Goal: Information Seeking & Learning: Learn about a topic

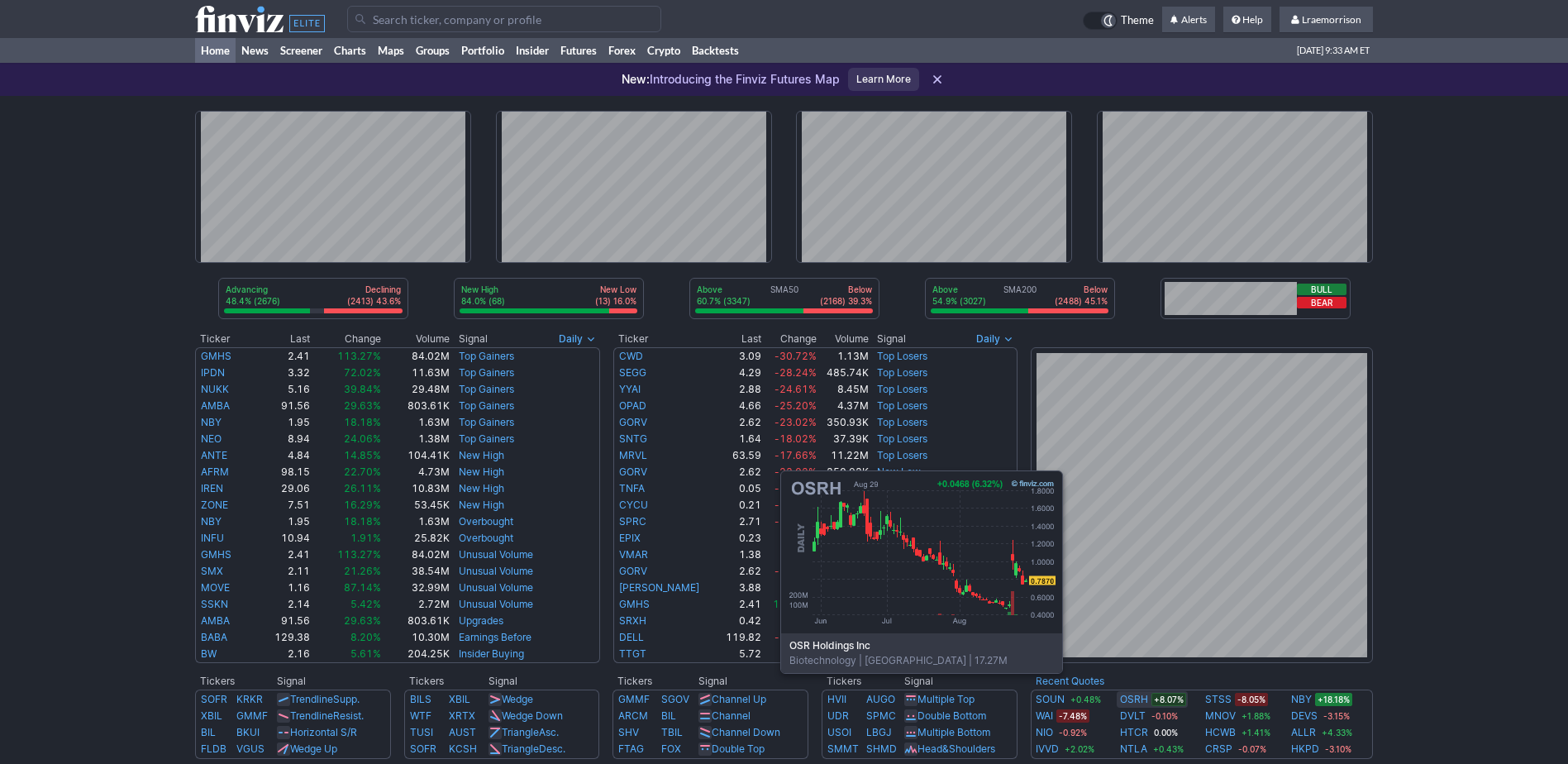
click at [1134, 698] on link "OSRH" at bounding box center [1134, 700] width 28 height 17
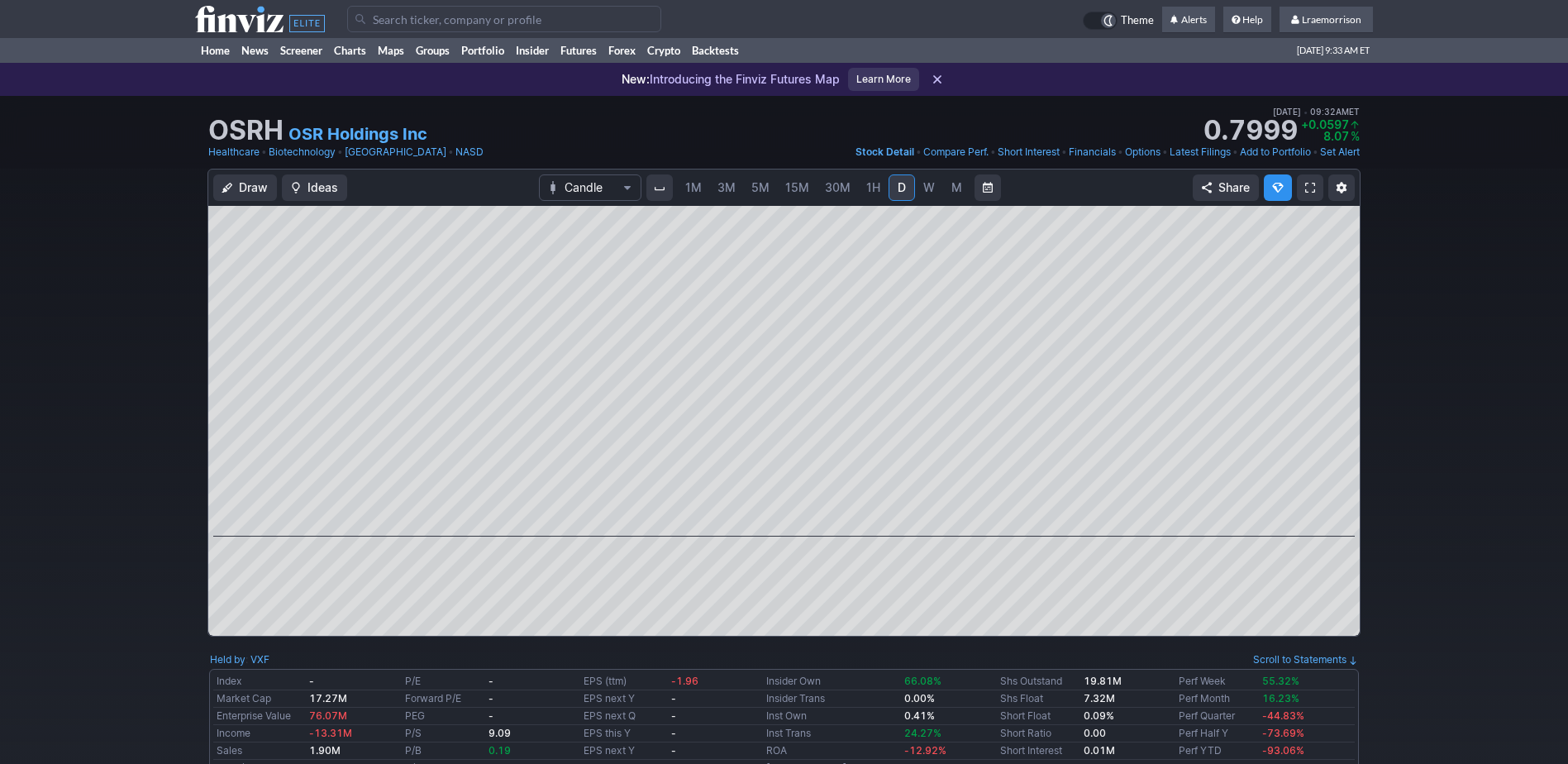
click at [699, 185] on span "1M" at bounding box center [694, 187] width 17 height 14
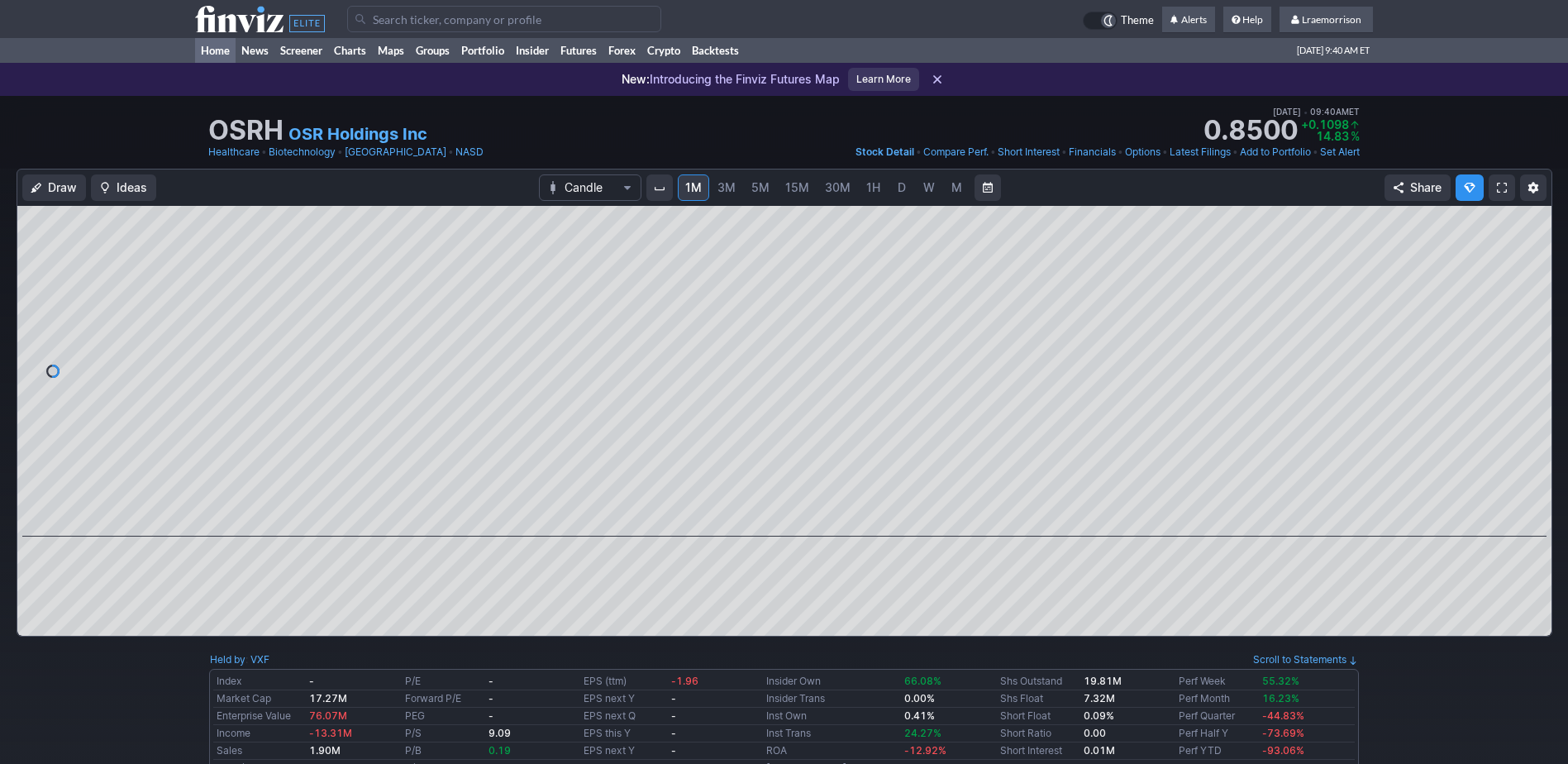
click at [218, 51] on link "Home" at bounding box center [215, 50] width 40 height 24
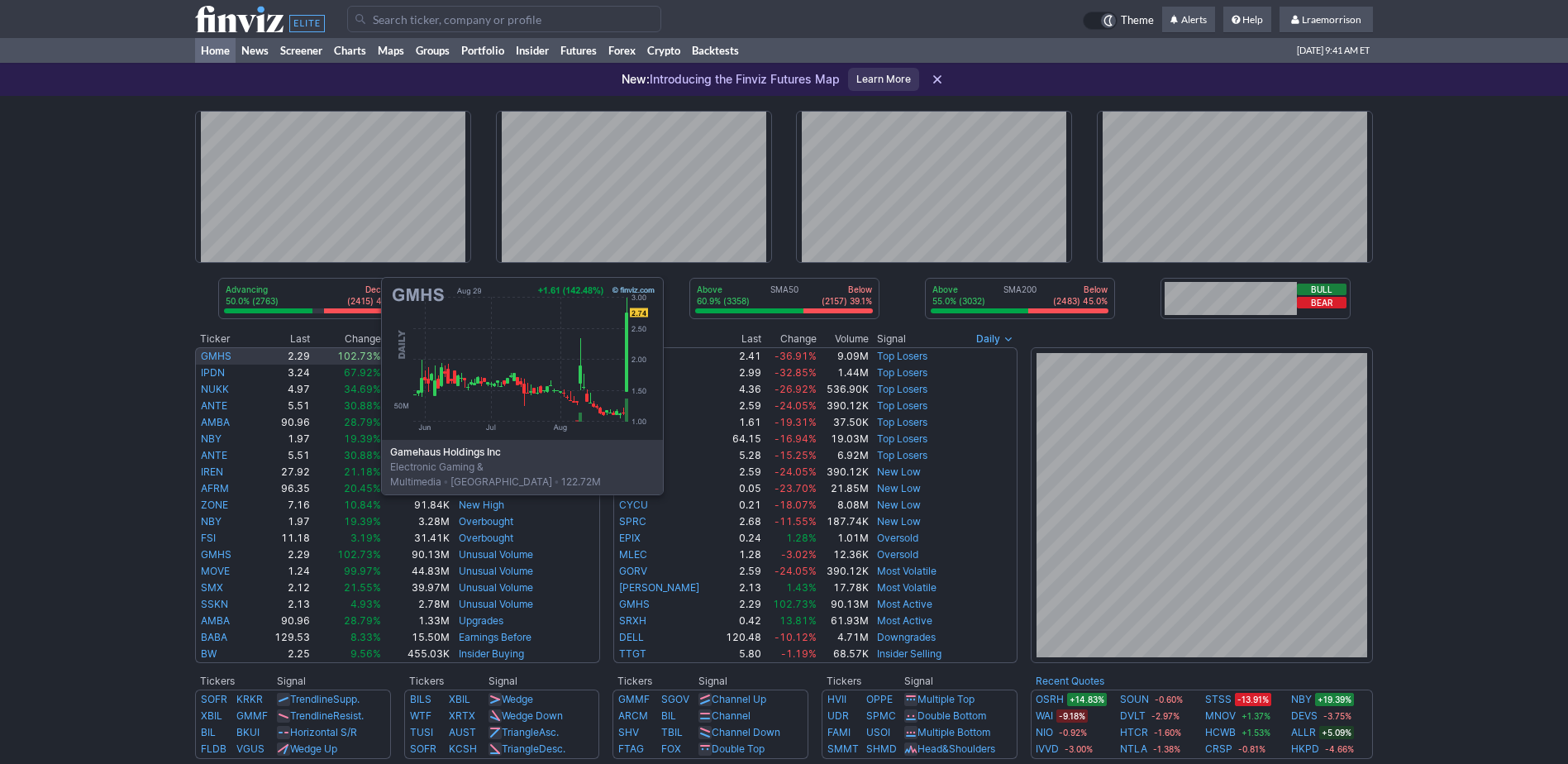
click at [216, 355] on link "GMHS" at bounding box center [216, 355] width 30 height 12
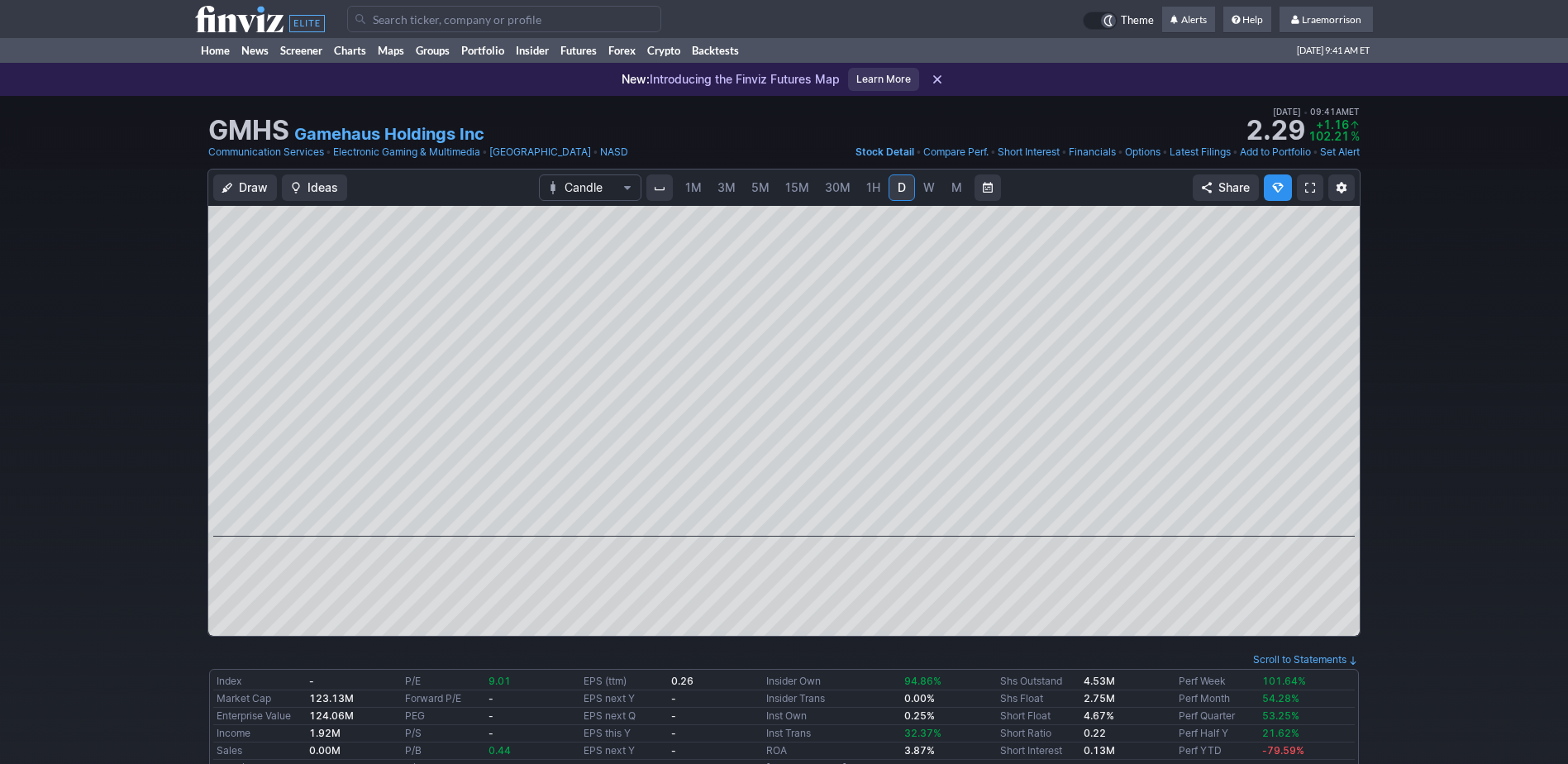
click at [692, 194] on span "1M" at bounding box center [694, 187] width 17 height 17
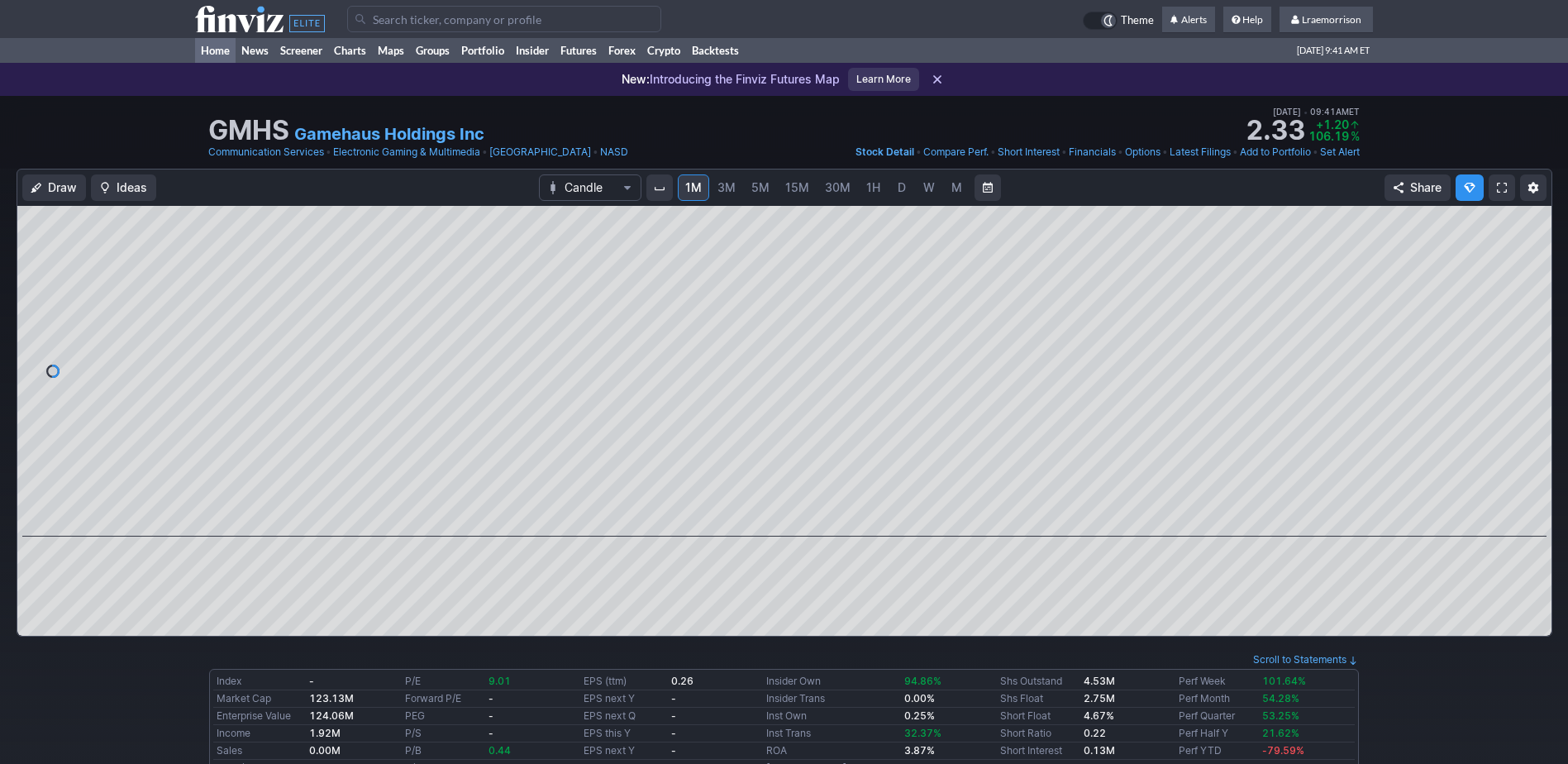
click at [215, 44] on link "Home" at bounding box center [215, 50] width 40 height 24
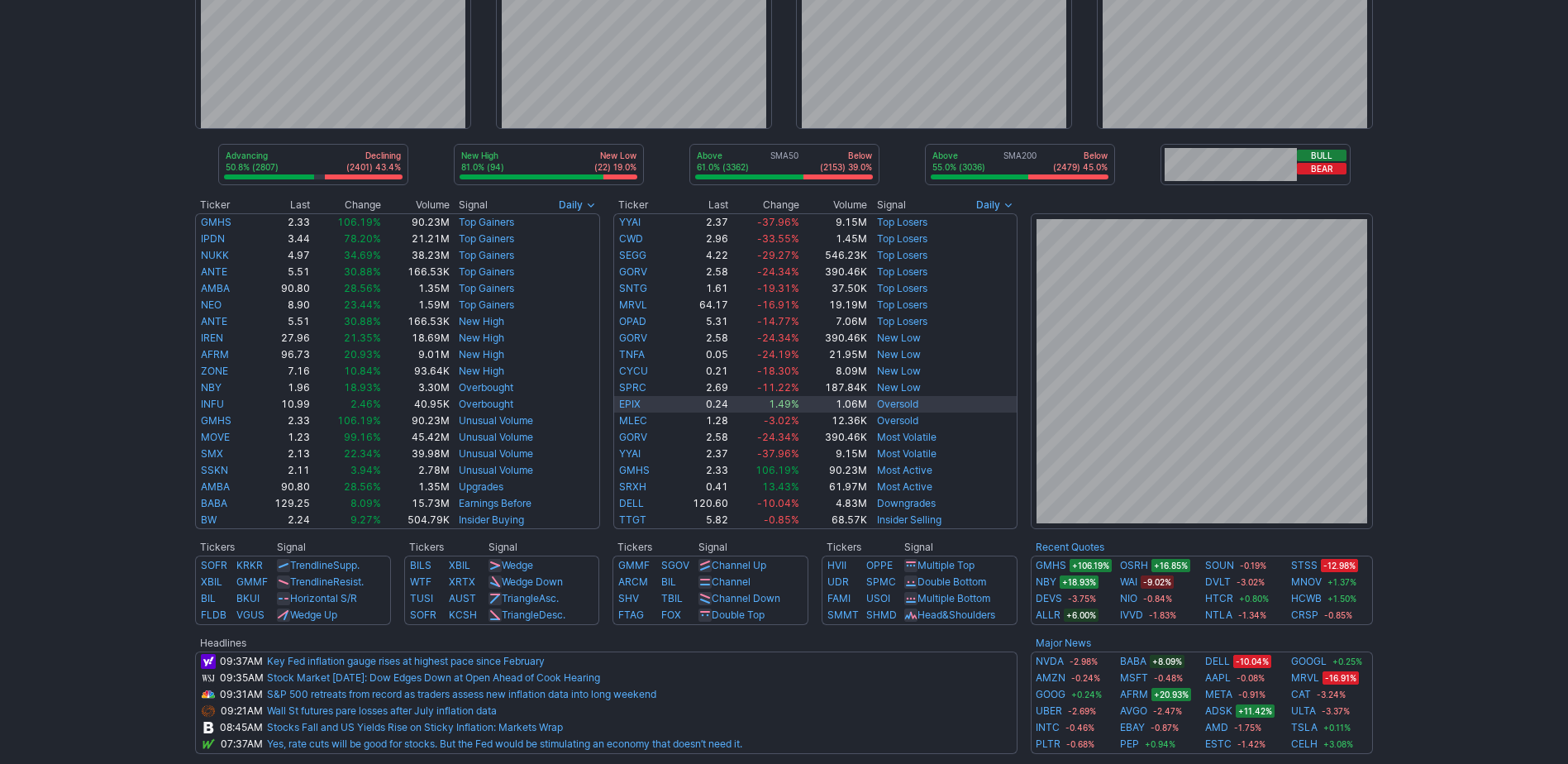
scroll to position [166, 0]
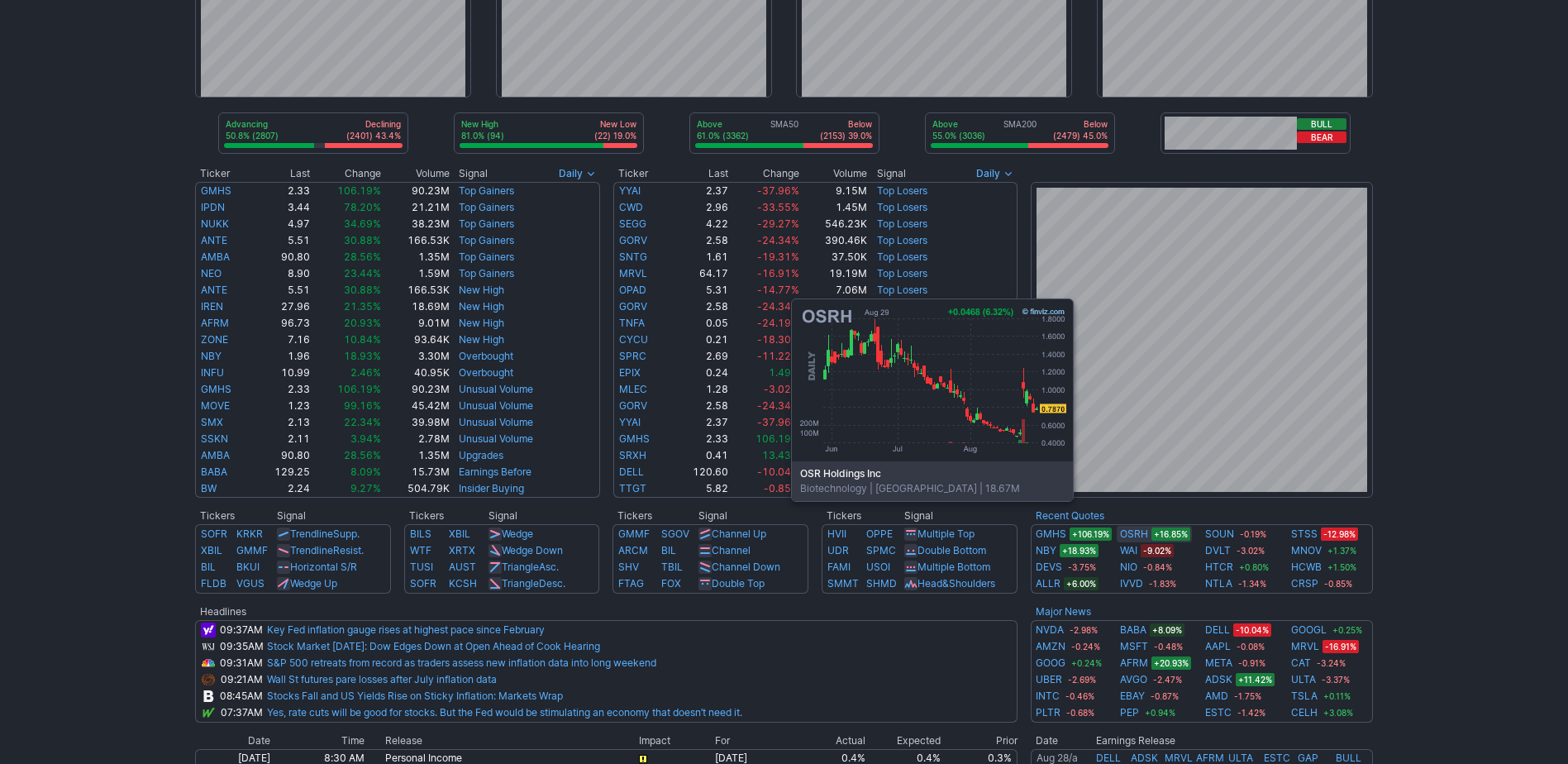
click at [1145, 526] on link "OSRH" at bounding box center [1134, 534] width 28 height 17
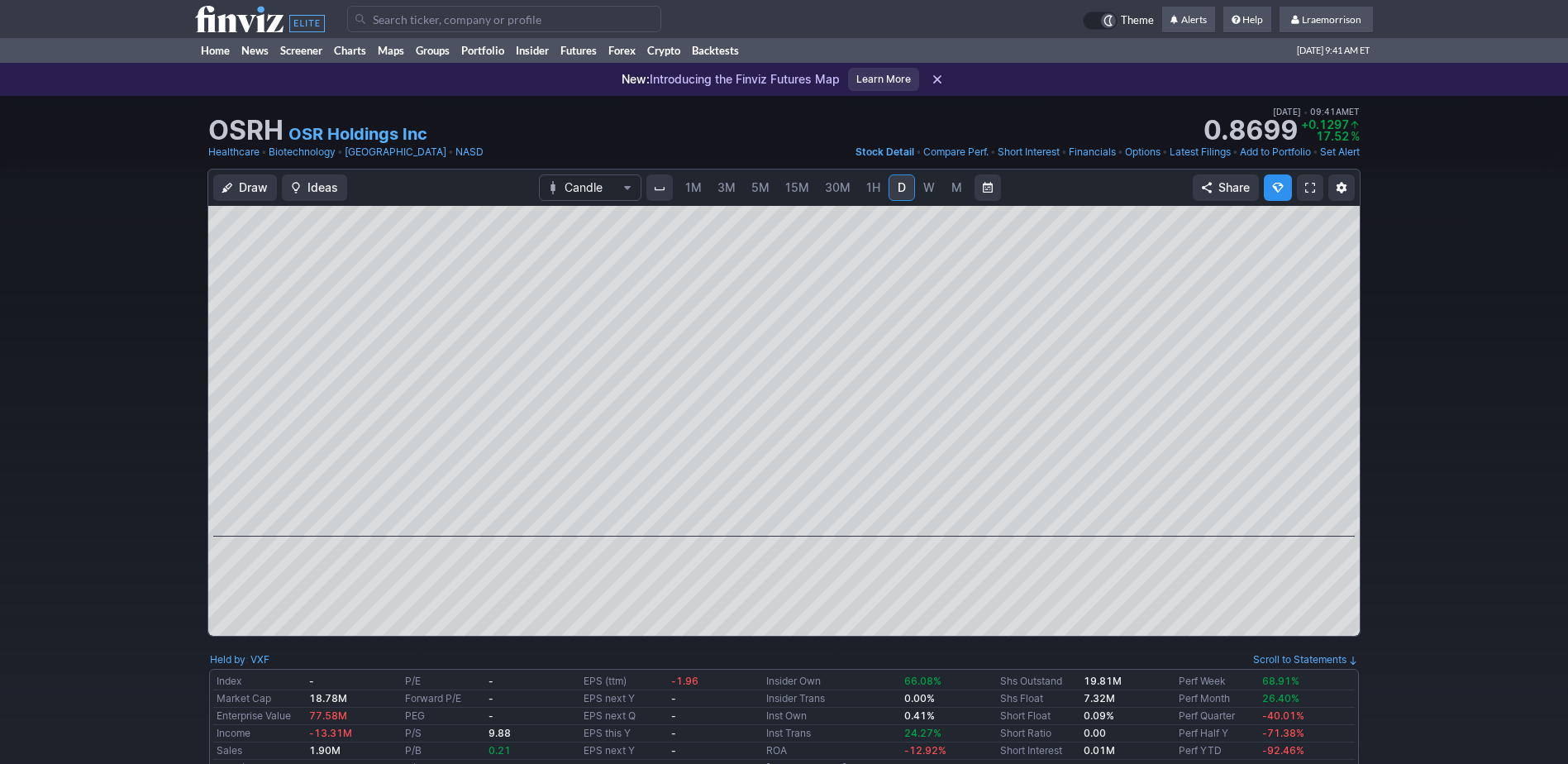
click at [694, 187] on span "1M" at bounding box center [694, 187] width 17 height 14
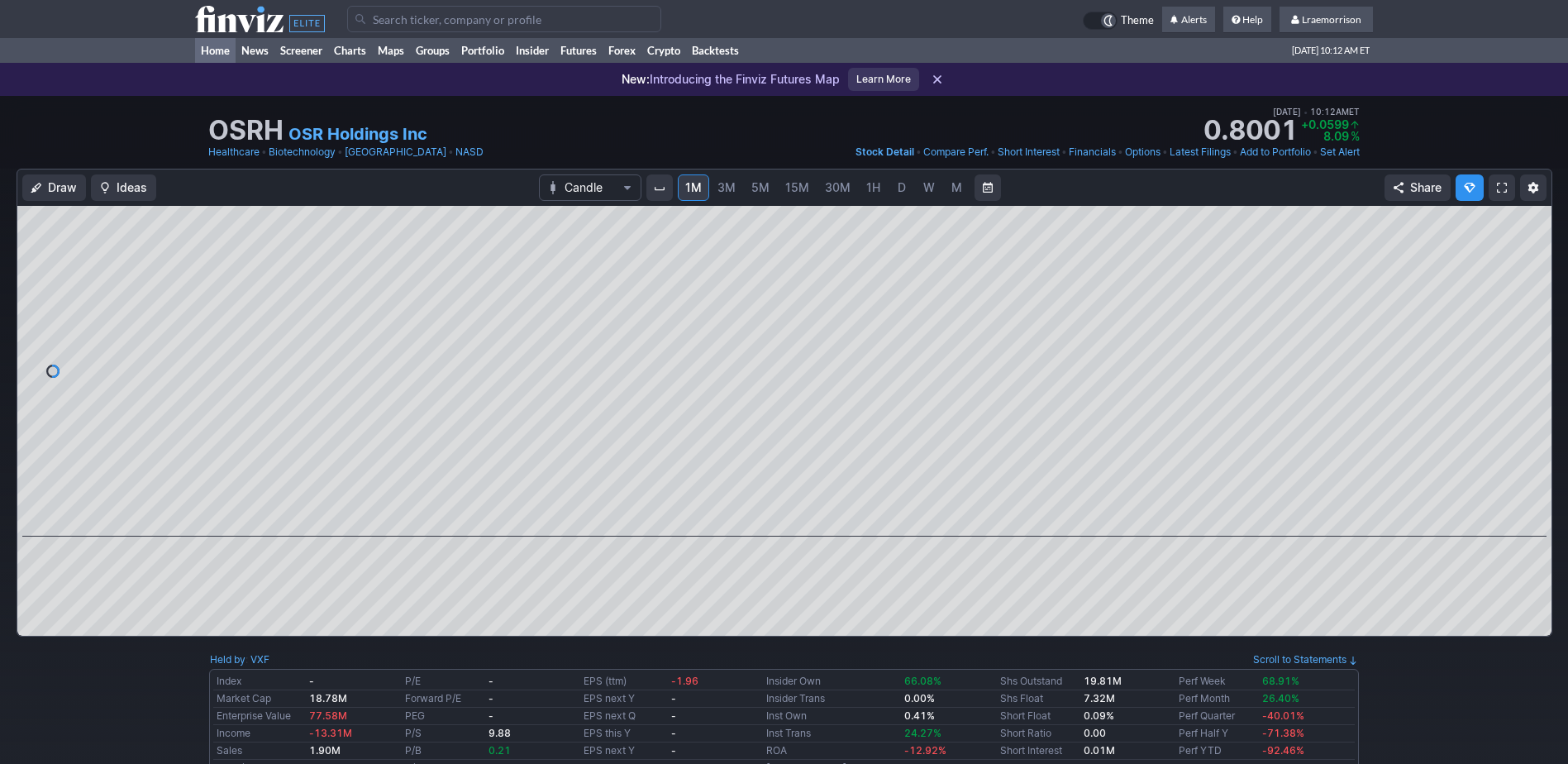
click at [219, 47] on link "Home" at bounding box center [215, 50] width 40 height 24
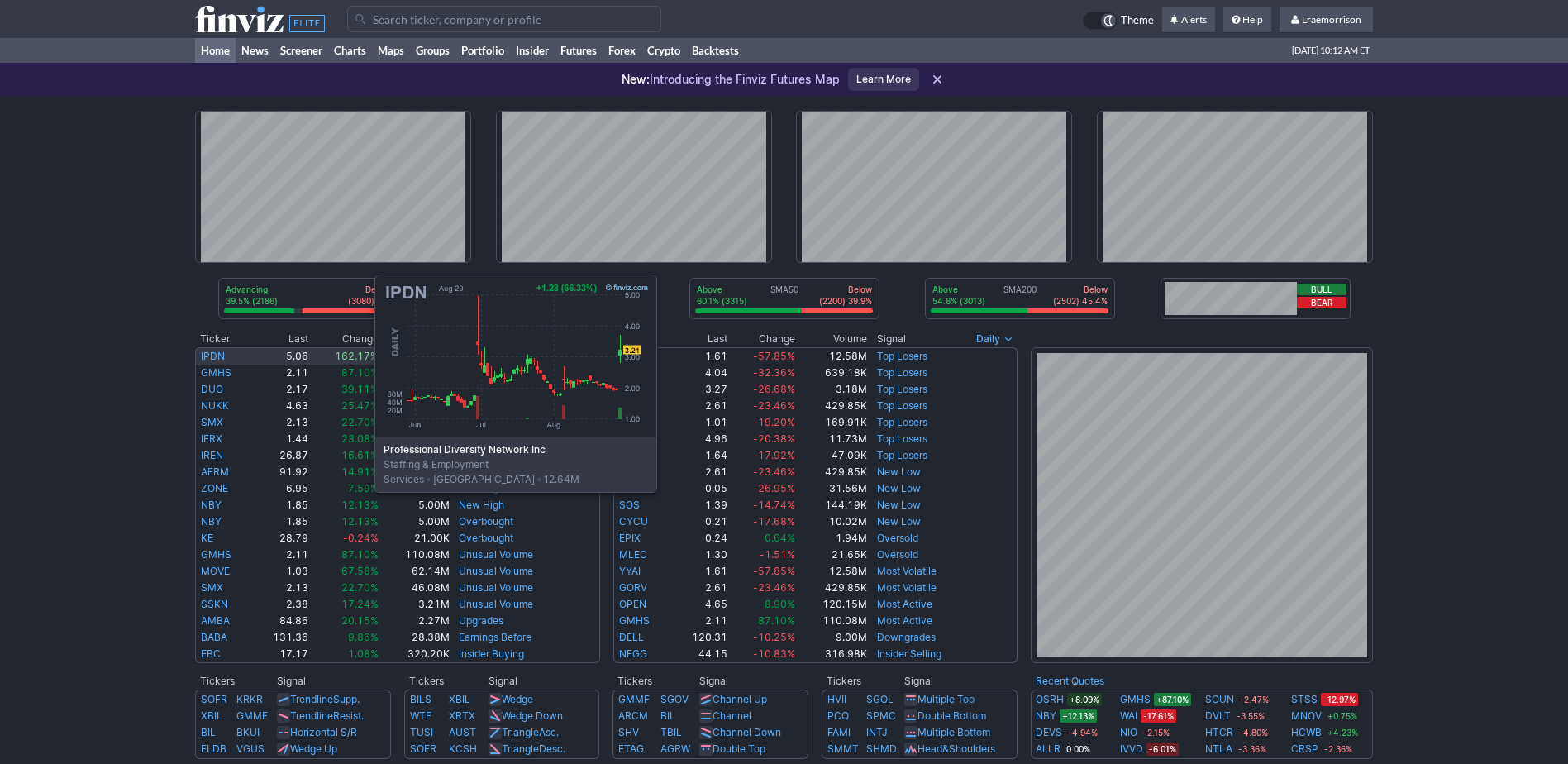
click at [209, 353] on link "IPDN" at bounding box center [212, 355] width 24 height 12
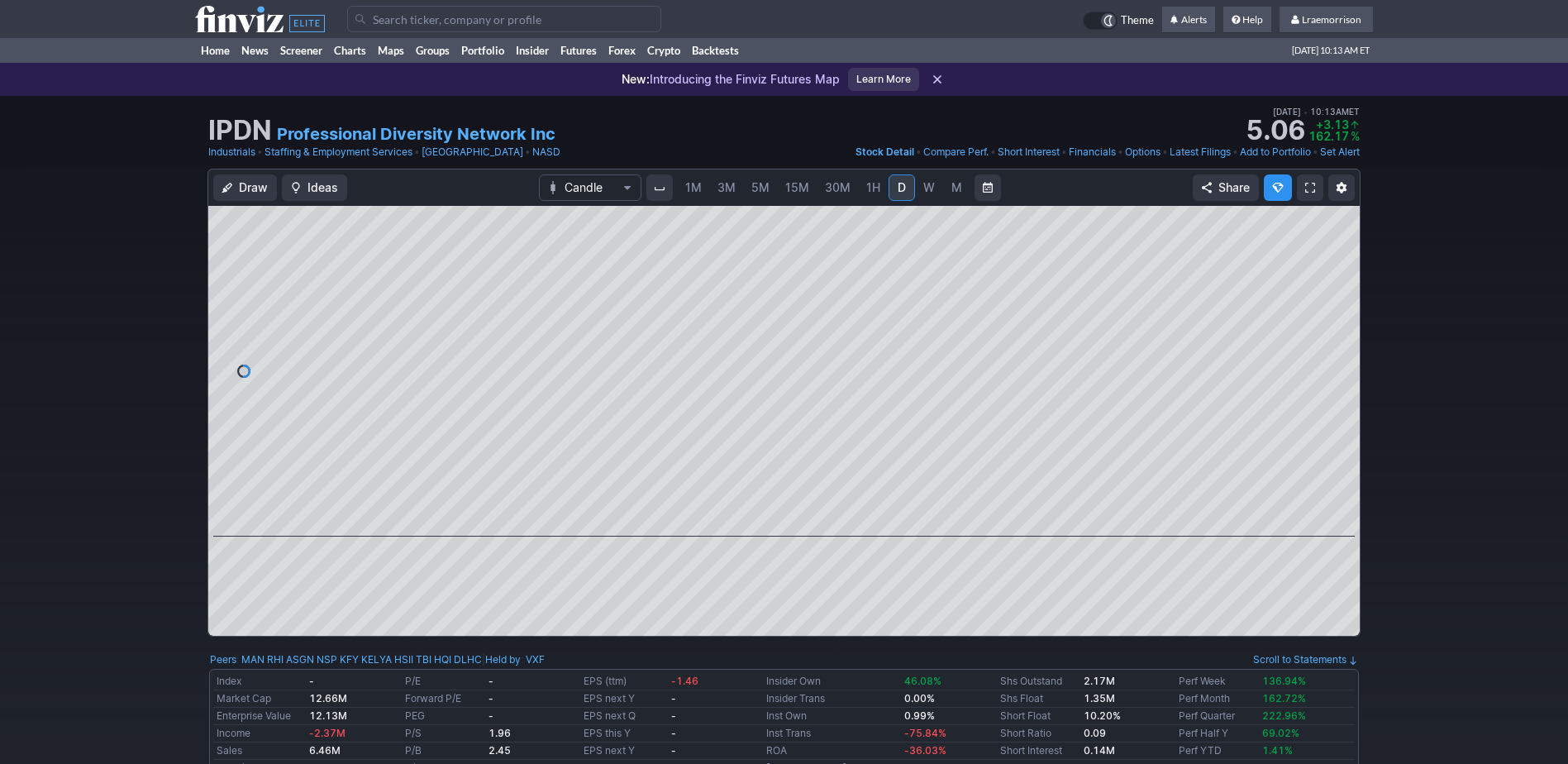
click at [694, 194] on span "1M" at bounding box center [694, 187] width 17 height 17
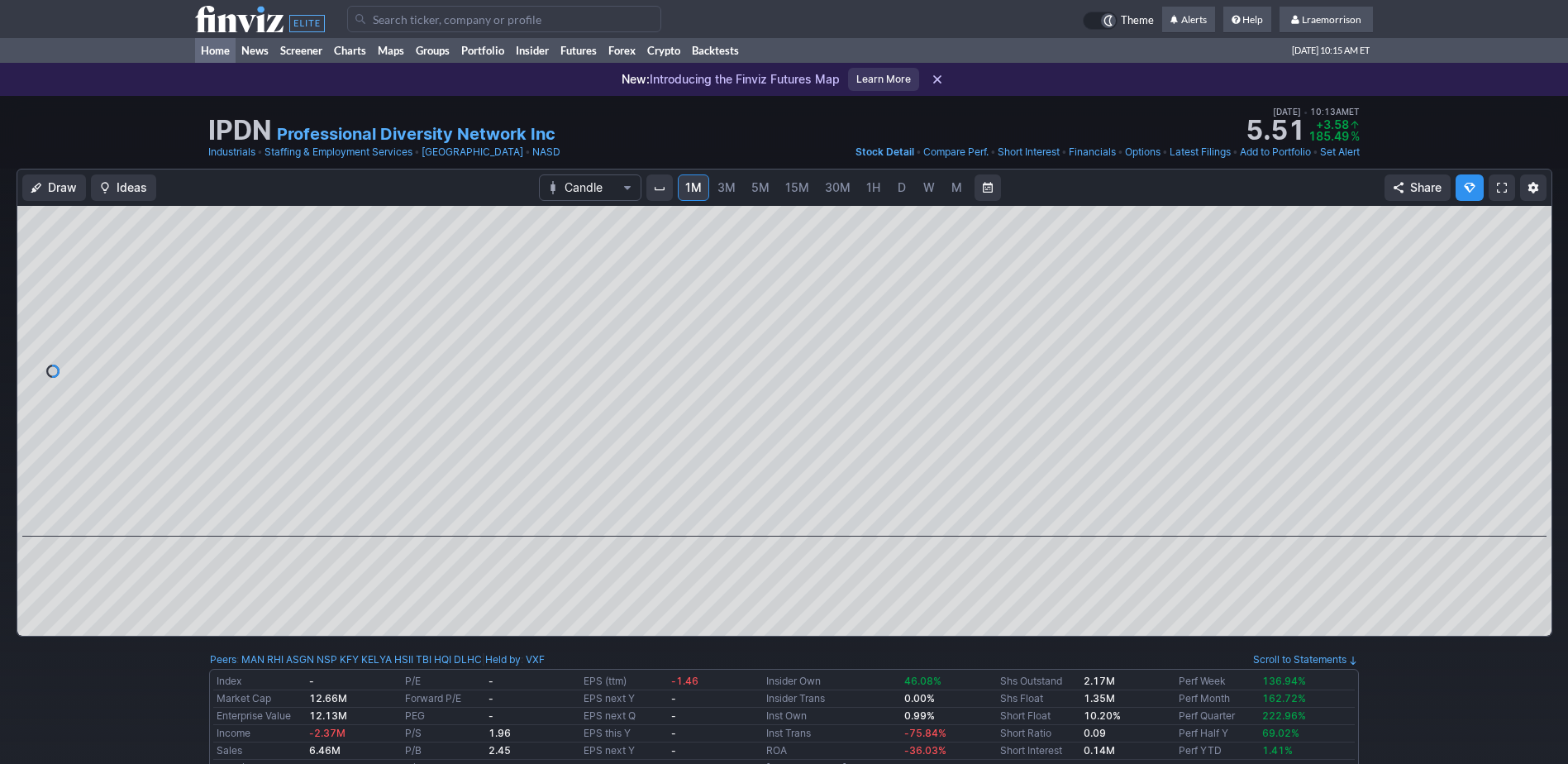
click at [212, 51] on link "Home" at bounding box center [215, 50] width 40 height 24
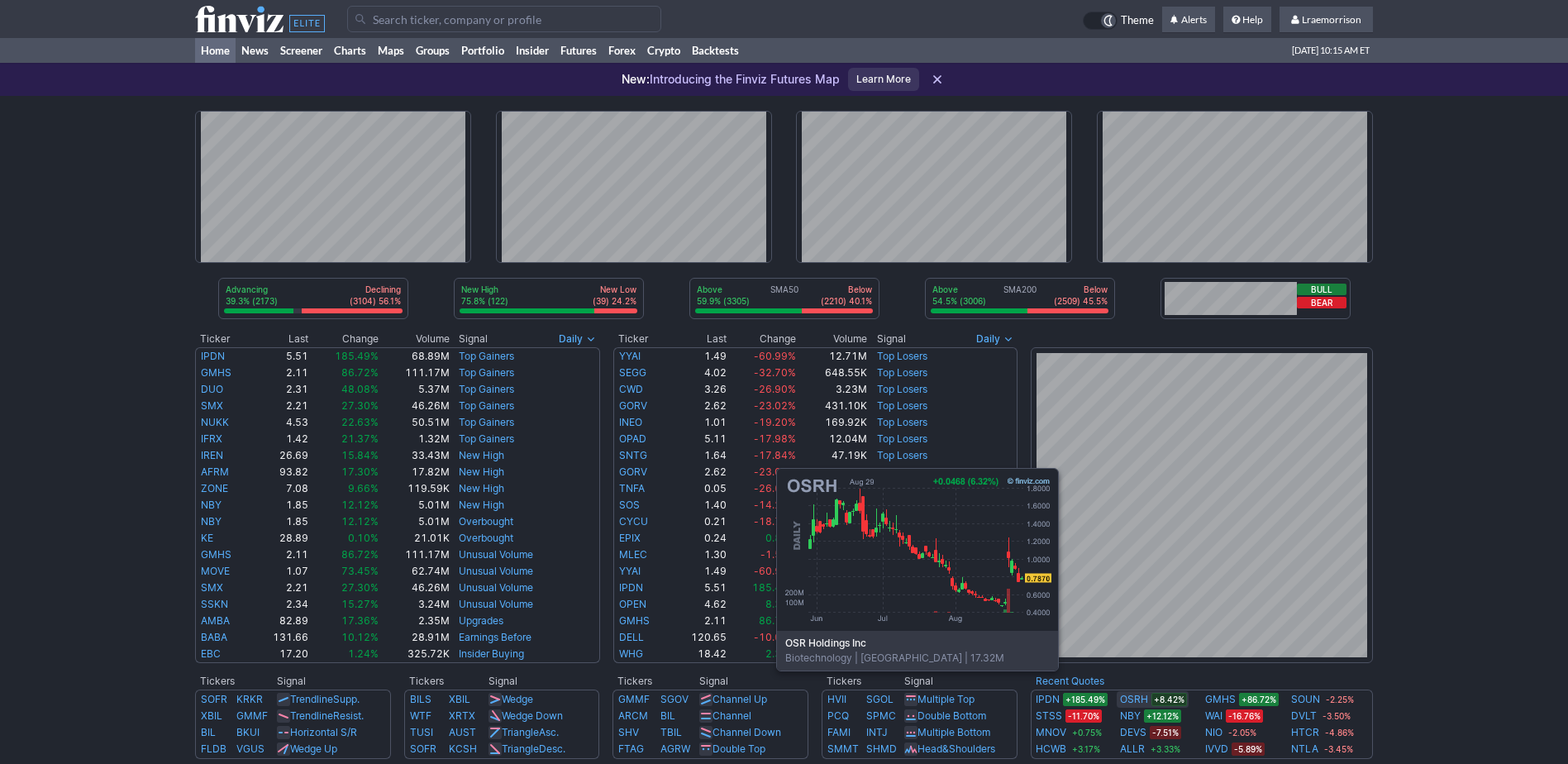
click at [1131, 695] on link "OSRH" at bounding box center [1134, 700] width 28 height 17
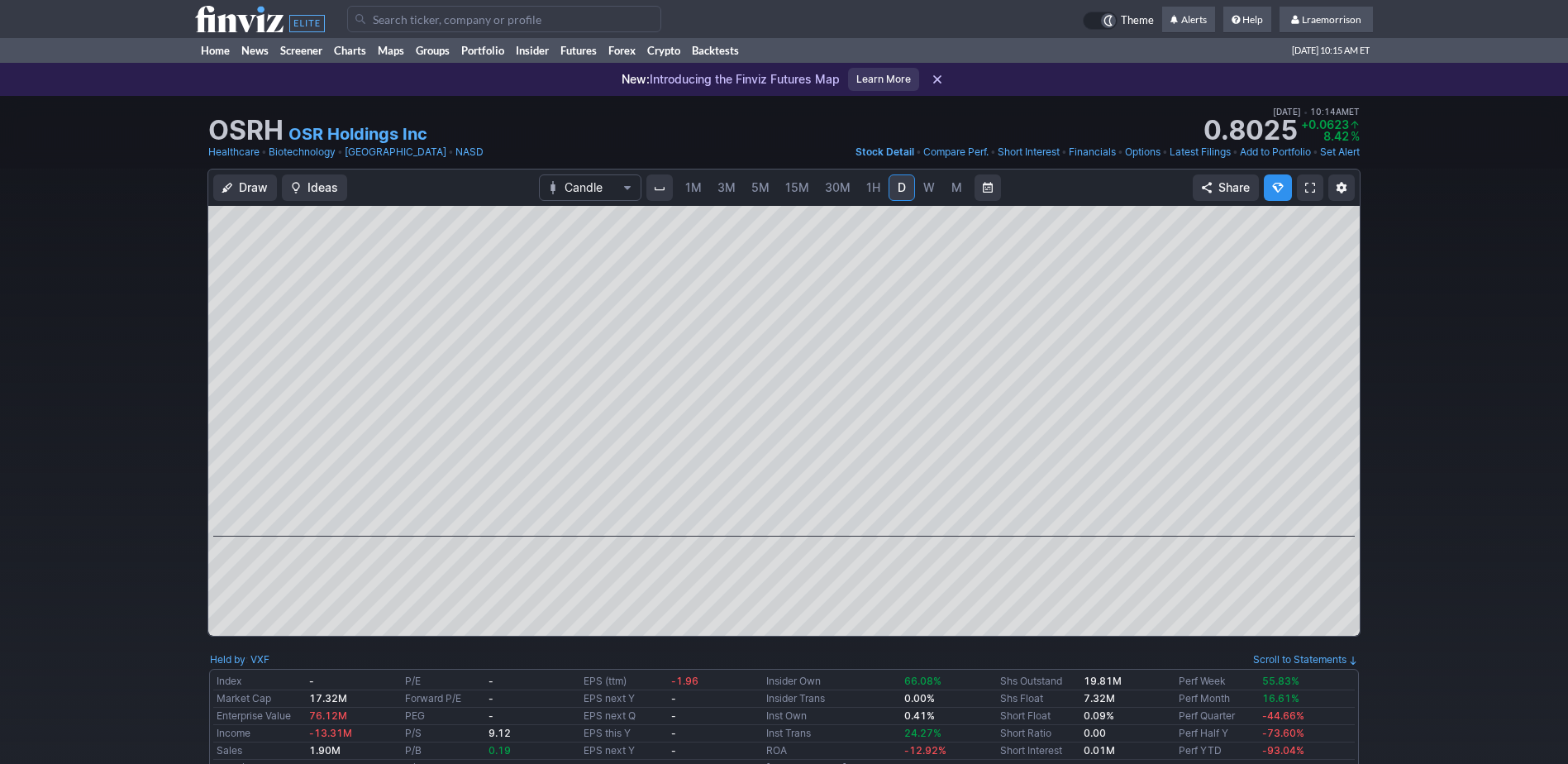
click at [690, 192] on span "1M" at bounding box center [694, 187] width 17 height 14
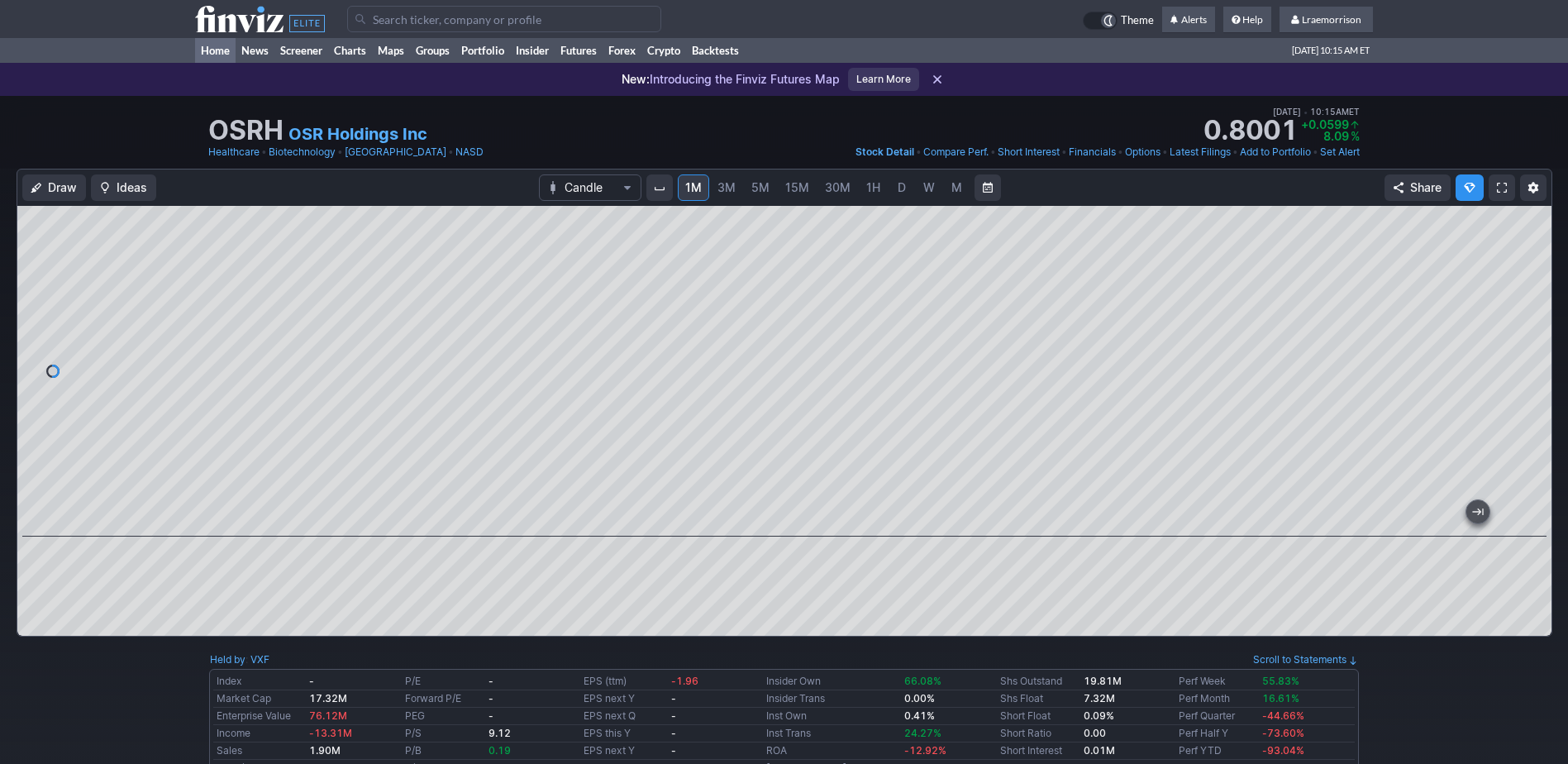
click at [218, 51] on link "Home" at bounding box center [215, 50] width 40 height 24
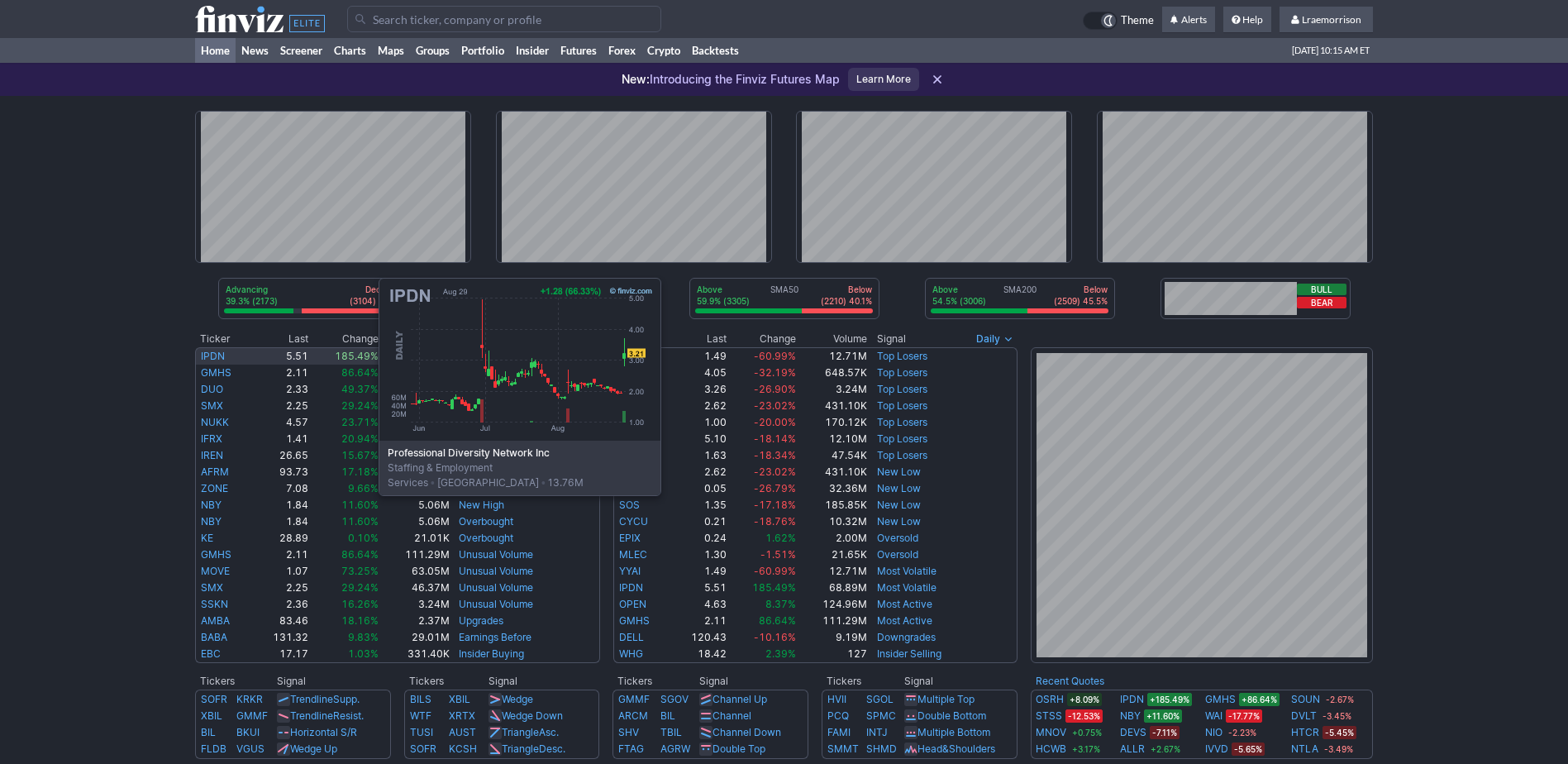
click at [213, 356] on link "IPDN" at bounding box center [212, 355] width 24 height 12
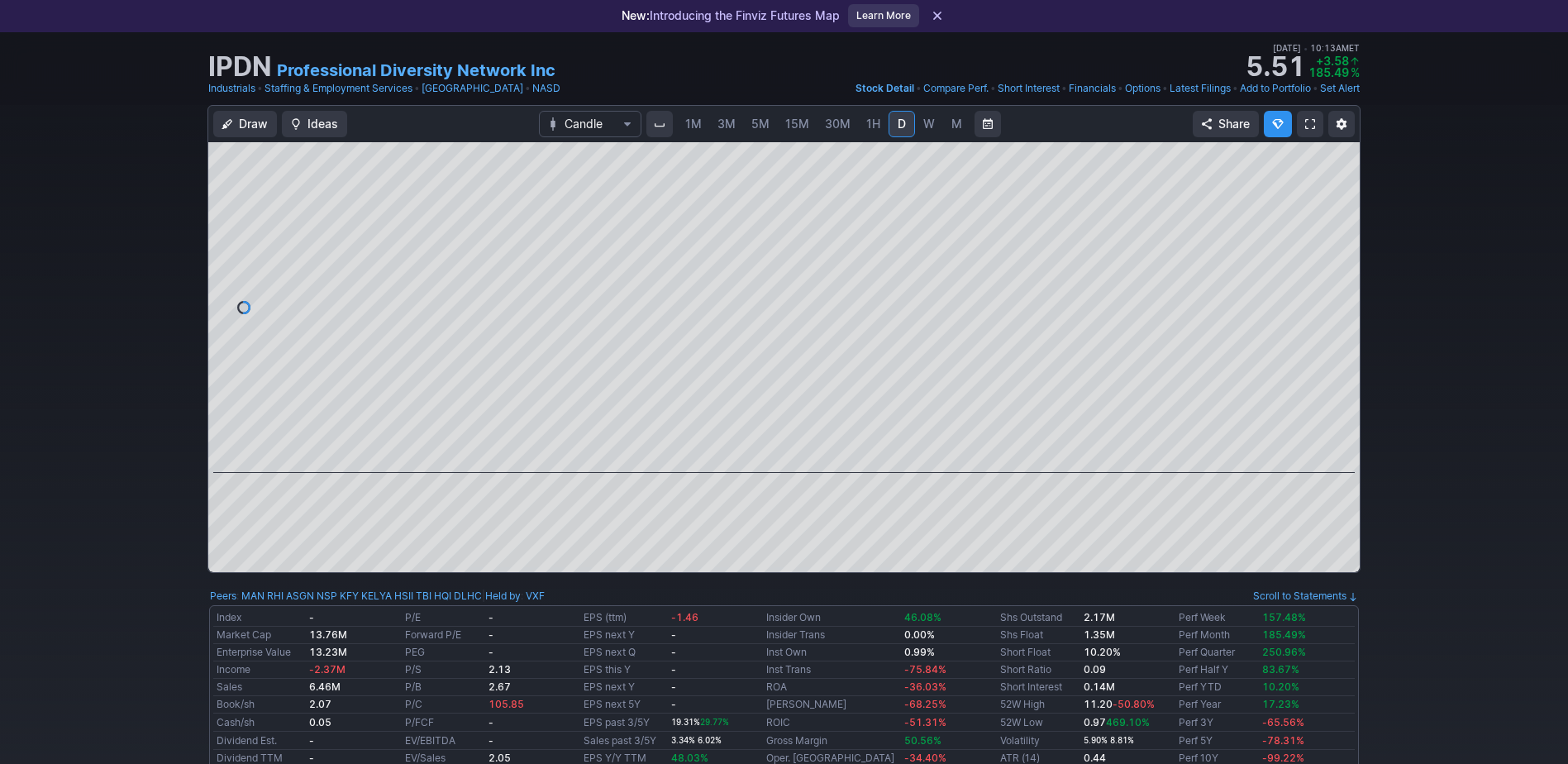
scroll to position [83, 0]
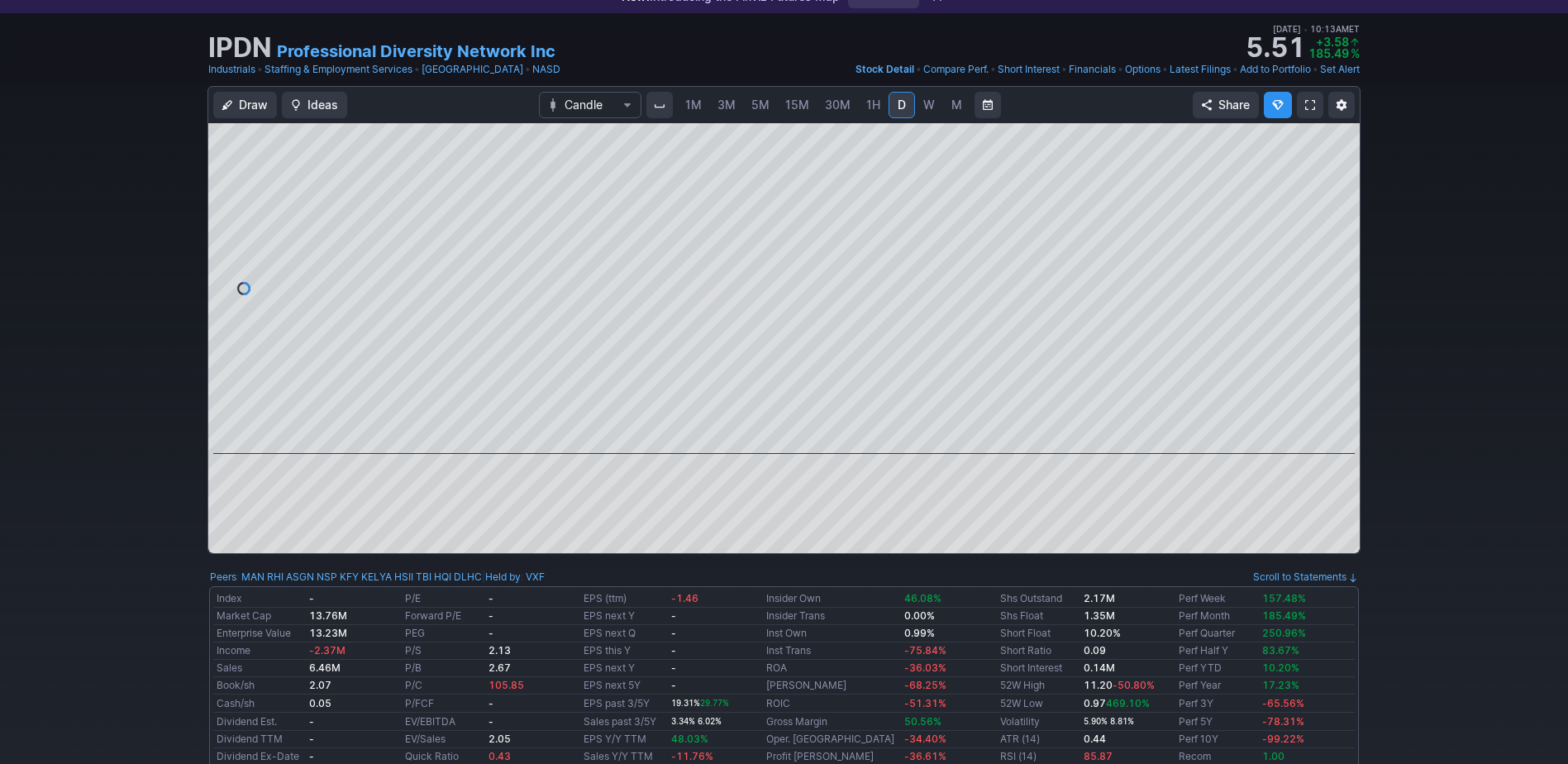
click at [693, 104] on span "1M" at bounding box center [694, 105] width 17 height 14
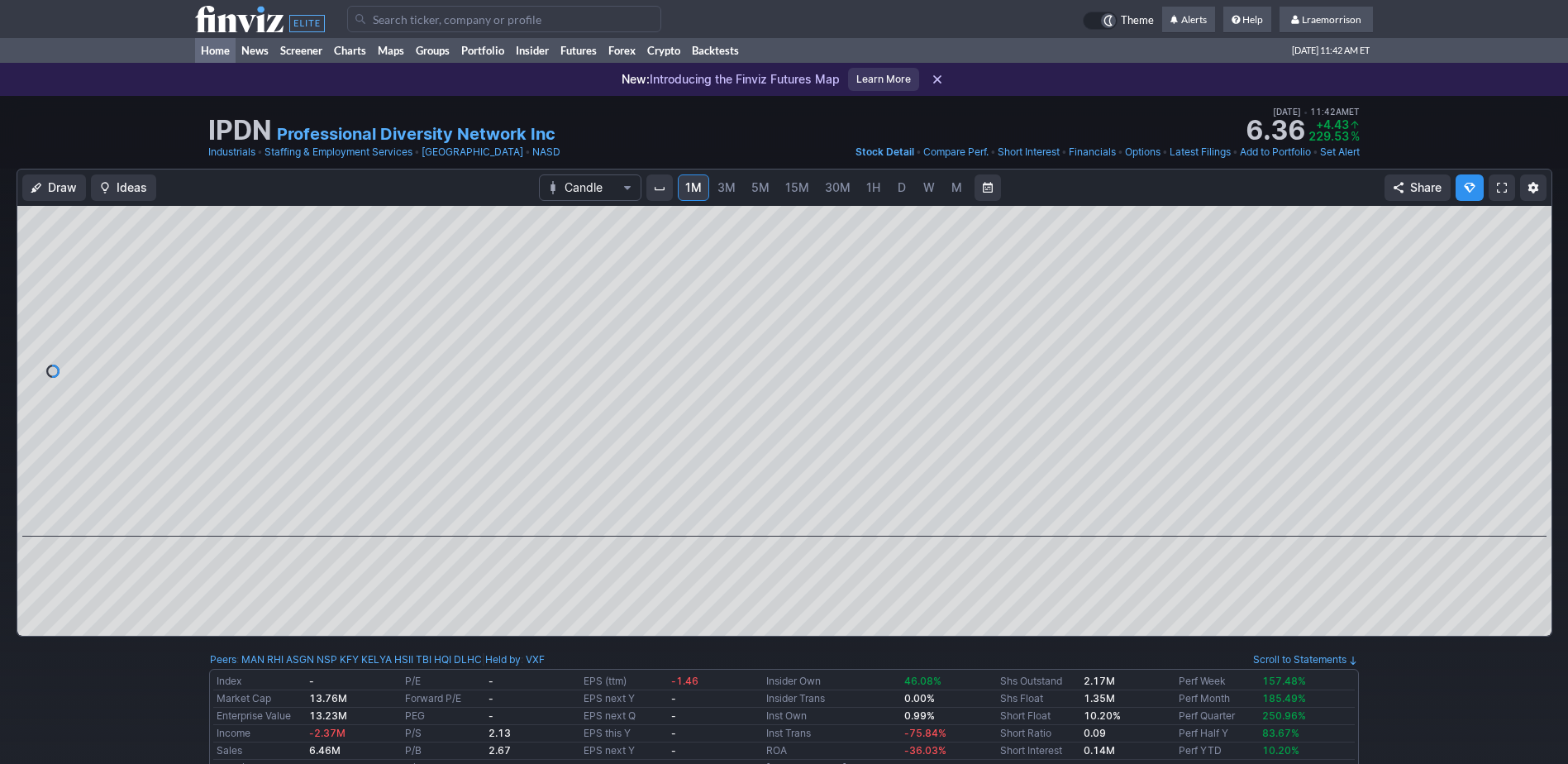
click at [218, 49] on link "Home" at bounding box center [215, 50] width 40 height 24
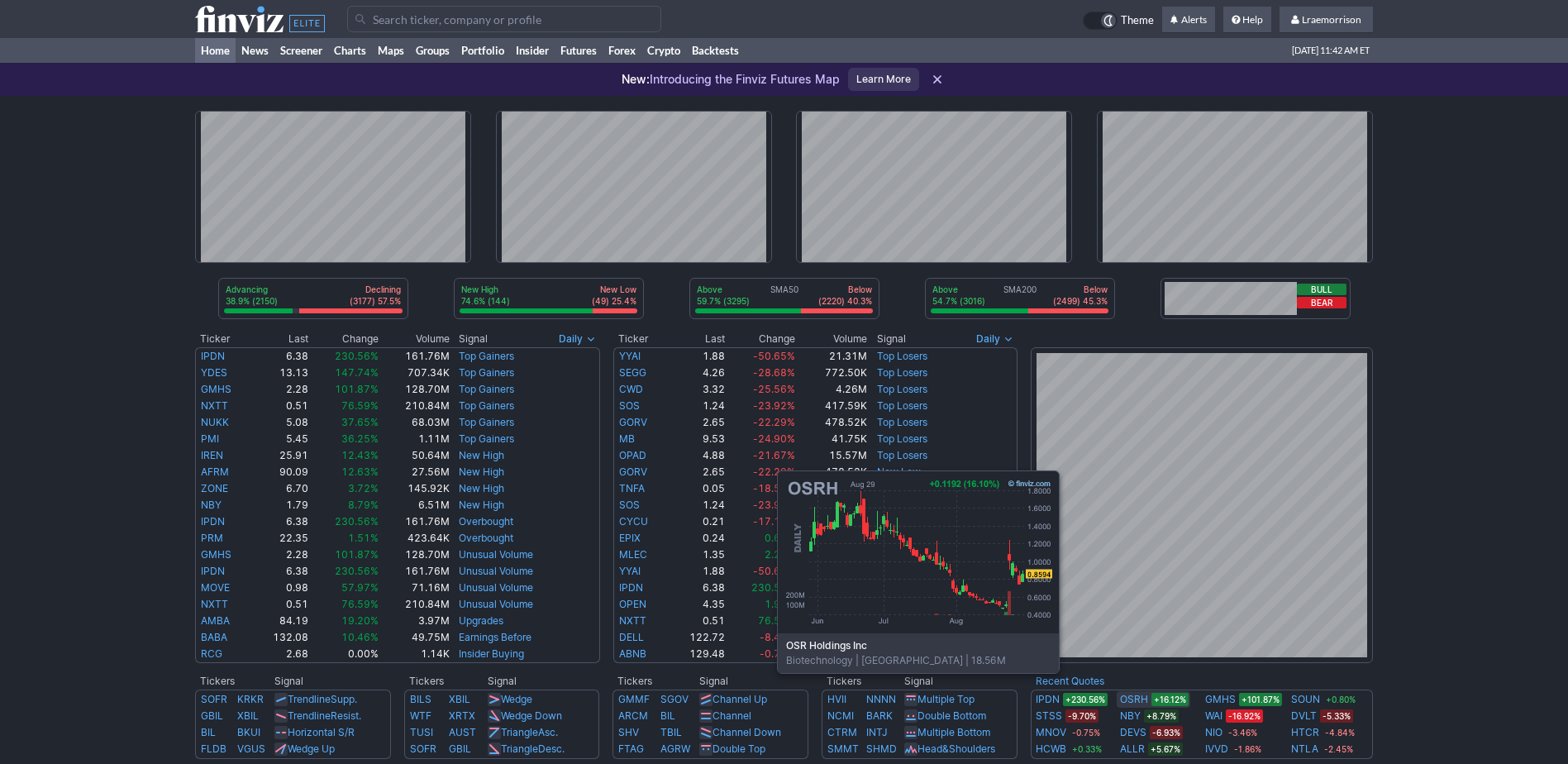
click at [1132, 698] on link "OSRH" at bounding box center [1134, 700] width 28 height 17
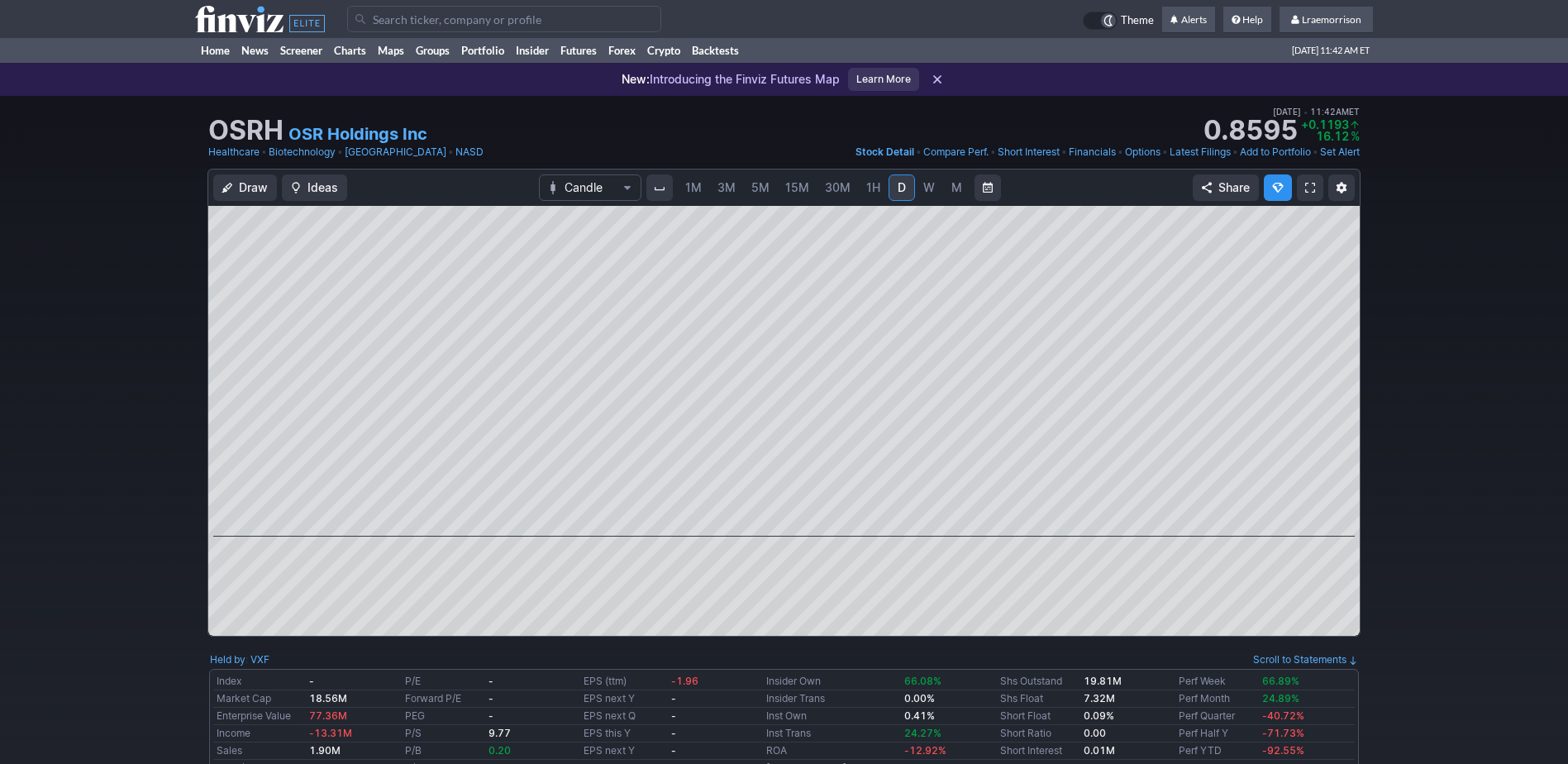
click at [692, 190] on span "1M" at bounding box center [694, 187] width 17 height 14
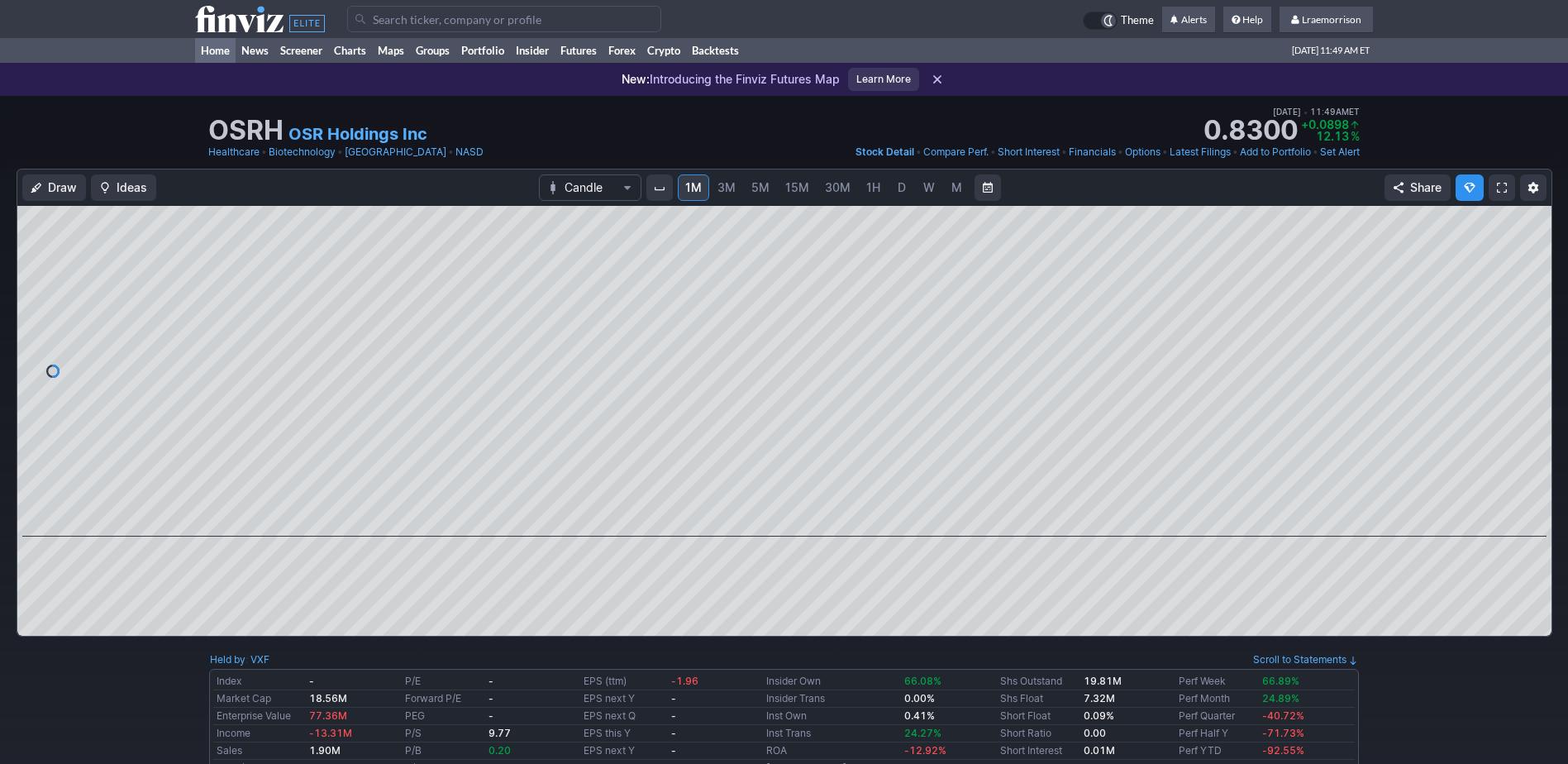
click at [218, 47] on link "Home" at bounding box center [215, 50] width 40 height 24
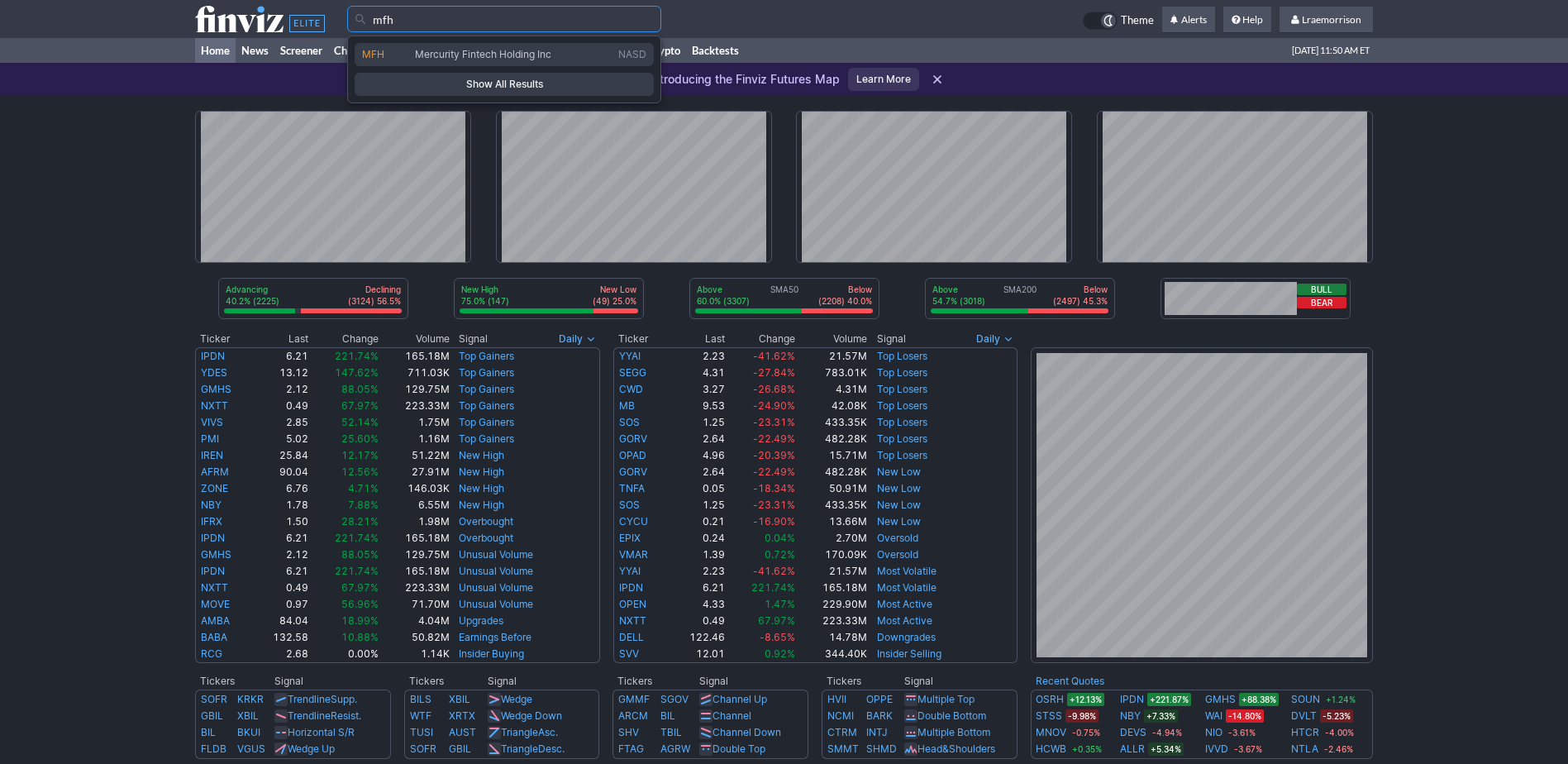
click at [443, 57] on span "Mercurity Fintech Holding Inc" at bounding box center [483, 54] width 137 height 12
type input "MFH"
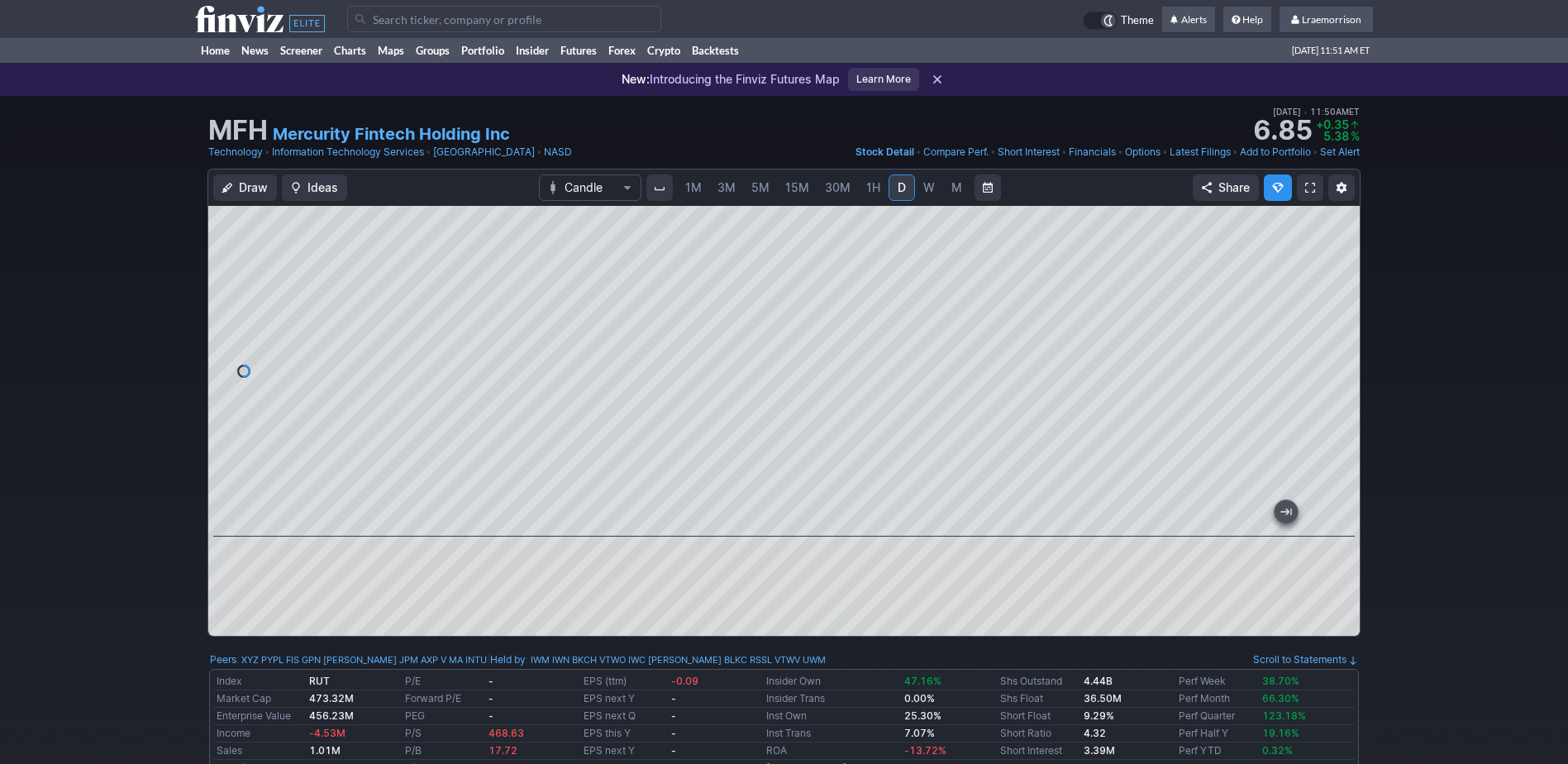
click at [691, 191] on span "1M" at bounding box center [694, 187] width 17 height 14
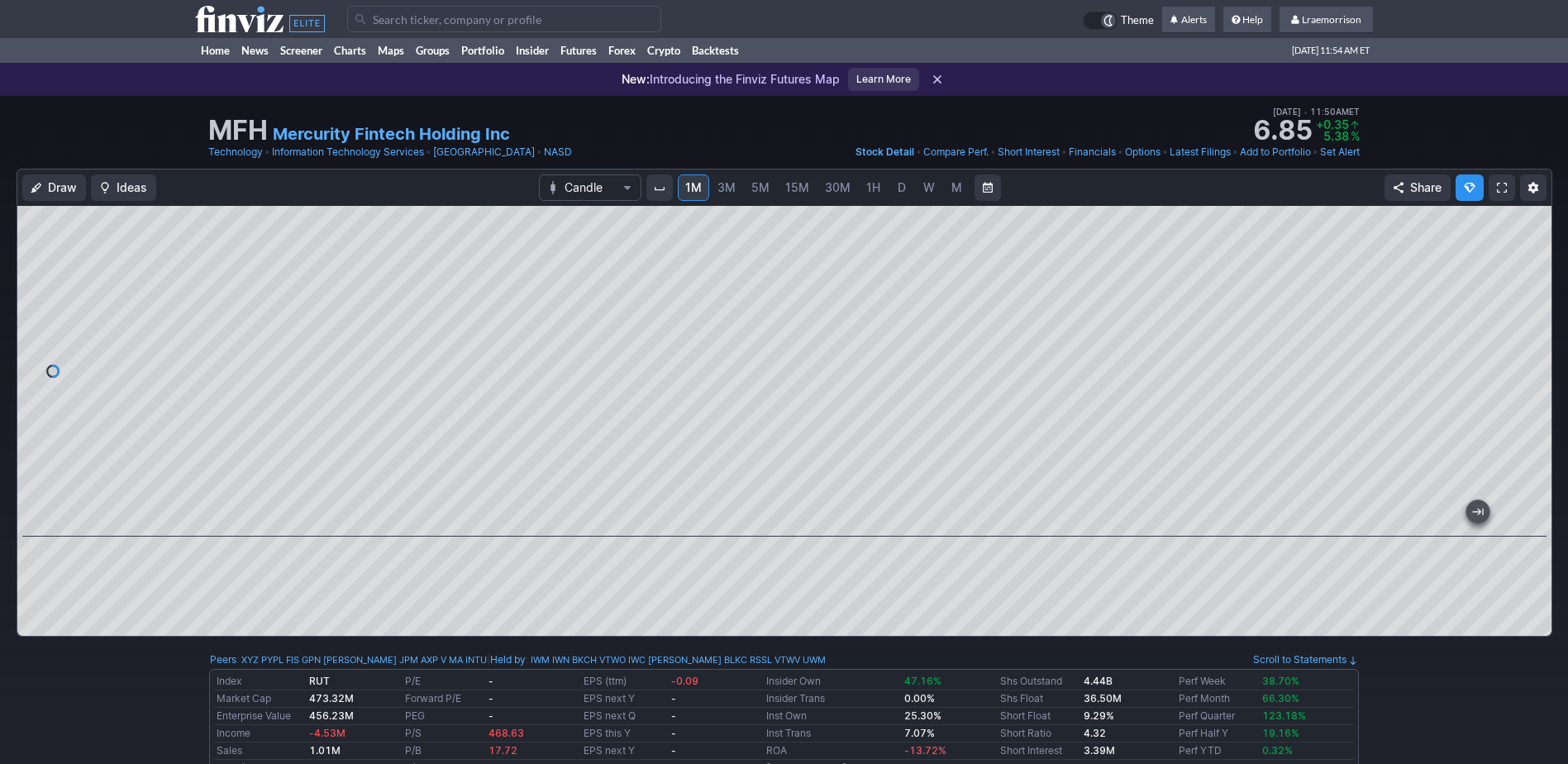
click at [394, 20] on input "Search" at bounding box center [505, 19] width 315 height 26
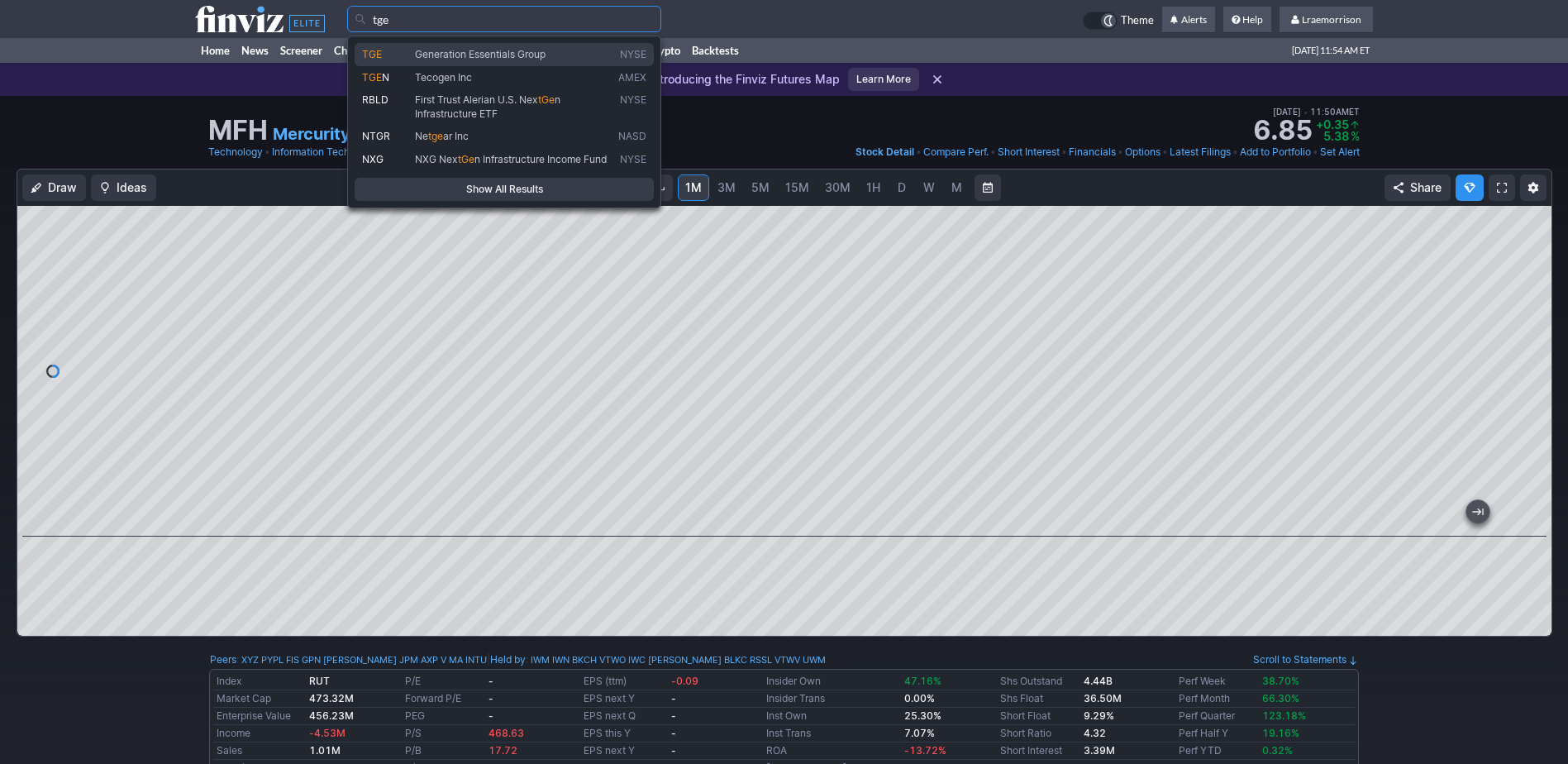
click at [430, 49] on span "Generation Essentials Group" at bounding box center [480, 54] width 131 height 12
type input "TGE"
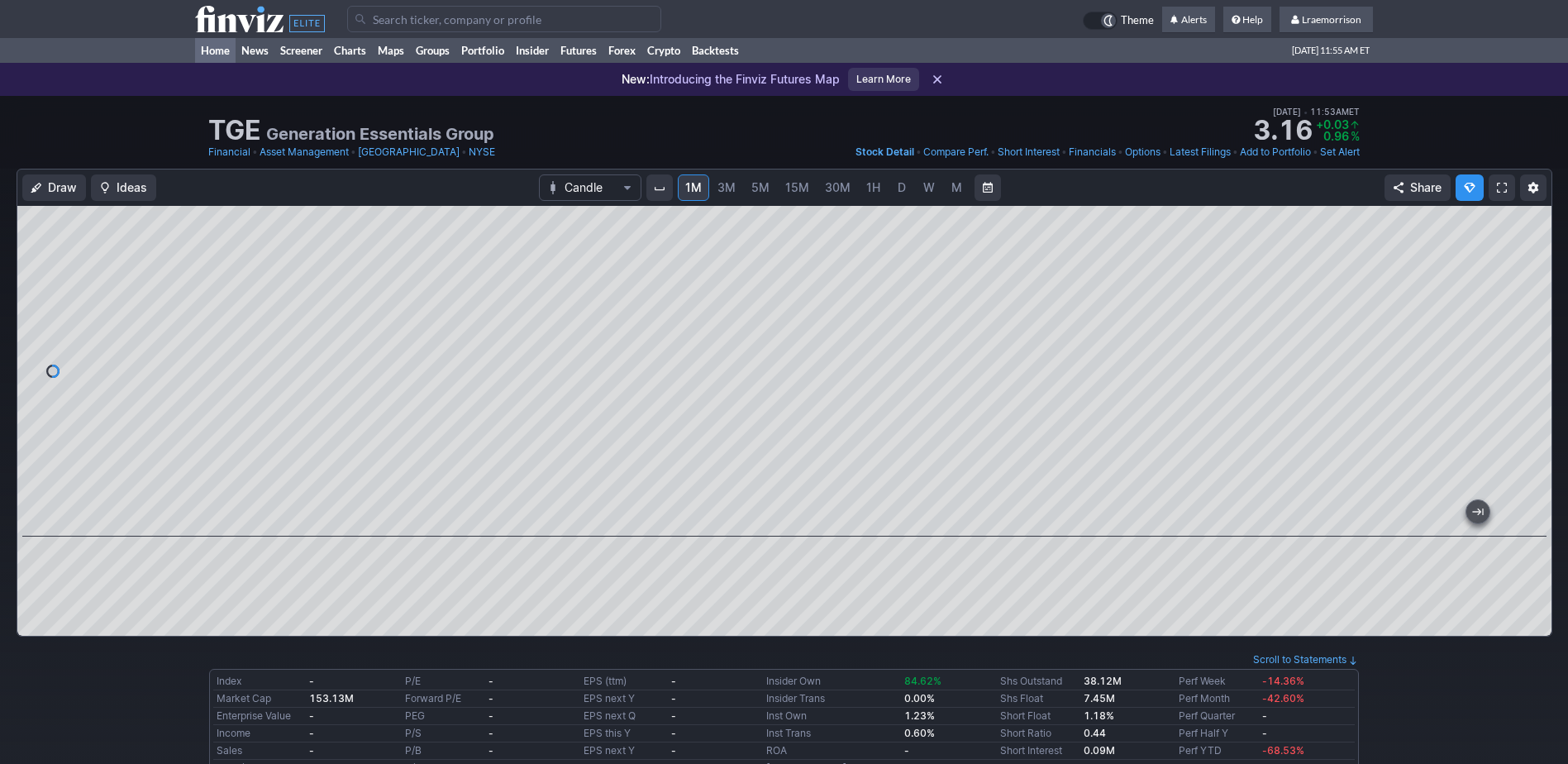
click at [217, 50] on link "Home" at bounding box center [215, 50] width 40 height 24
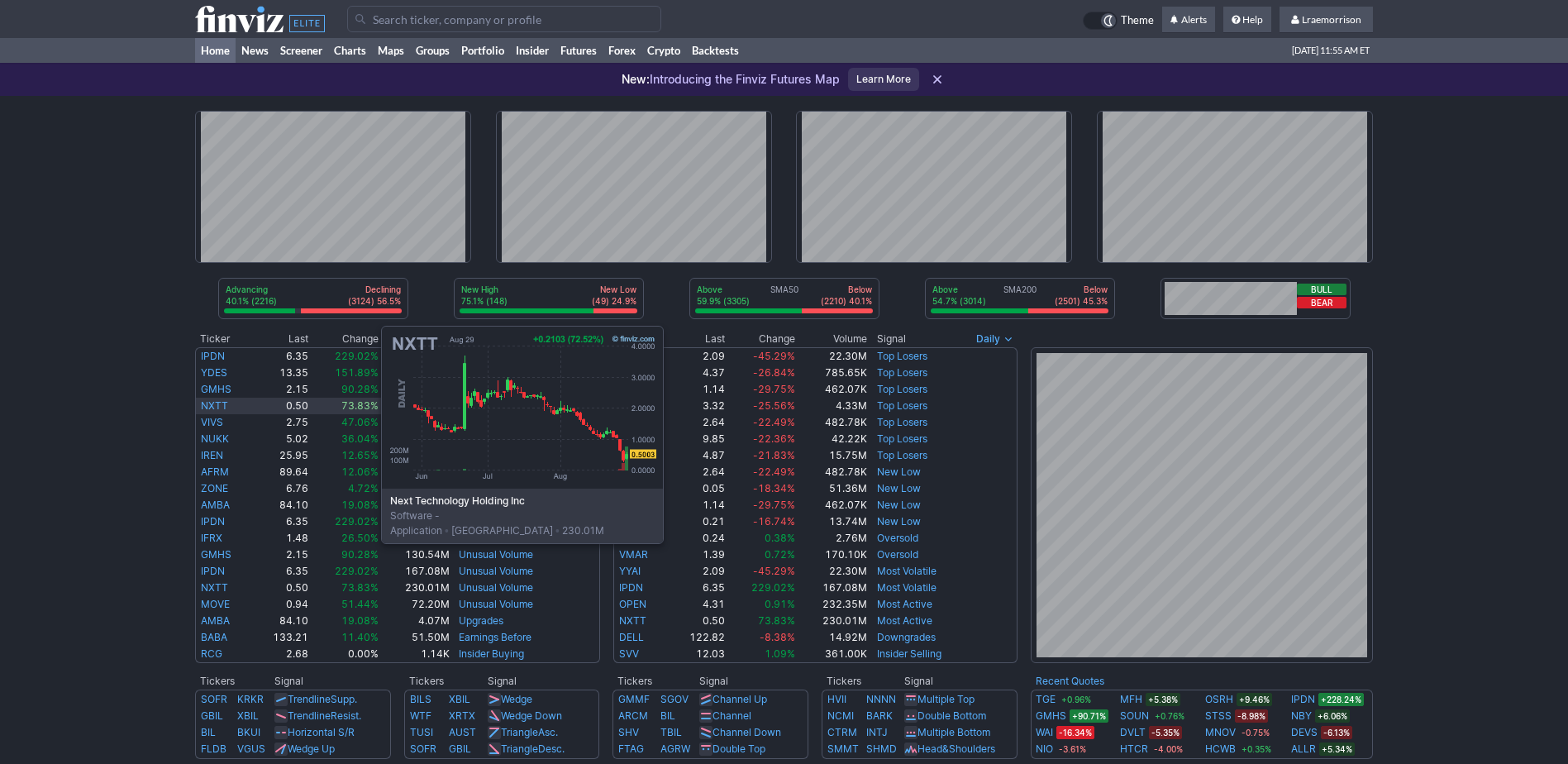
click at [216, 404] on link "NXTT" at bounding box center [214, 405] width 27 height 12
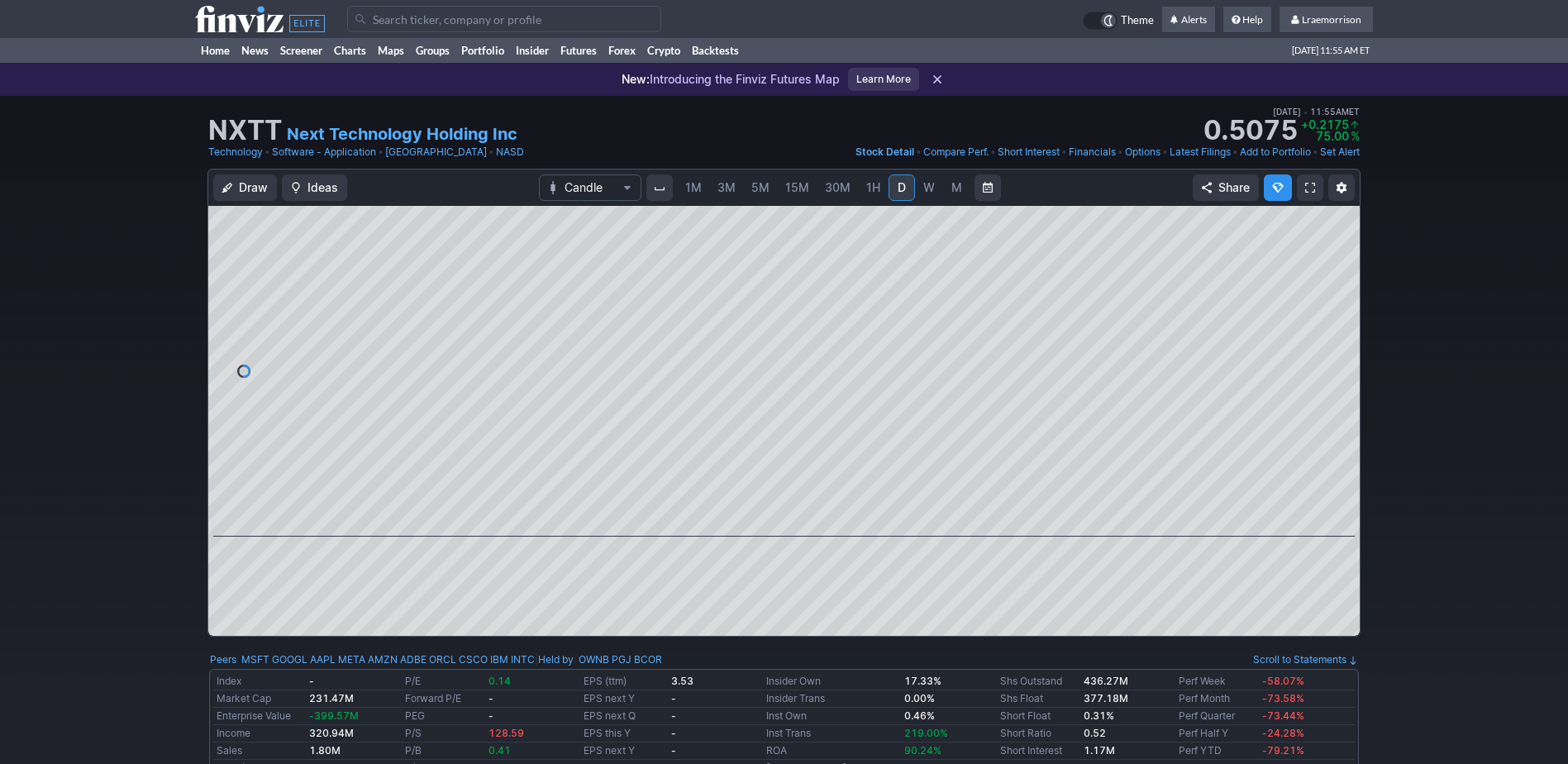
click at [693, 188] on span "1M" at bounding box center [694, 187] width 17 height 14
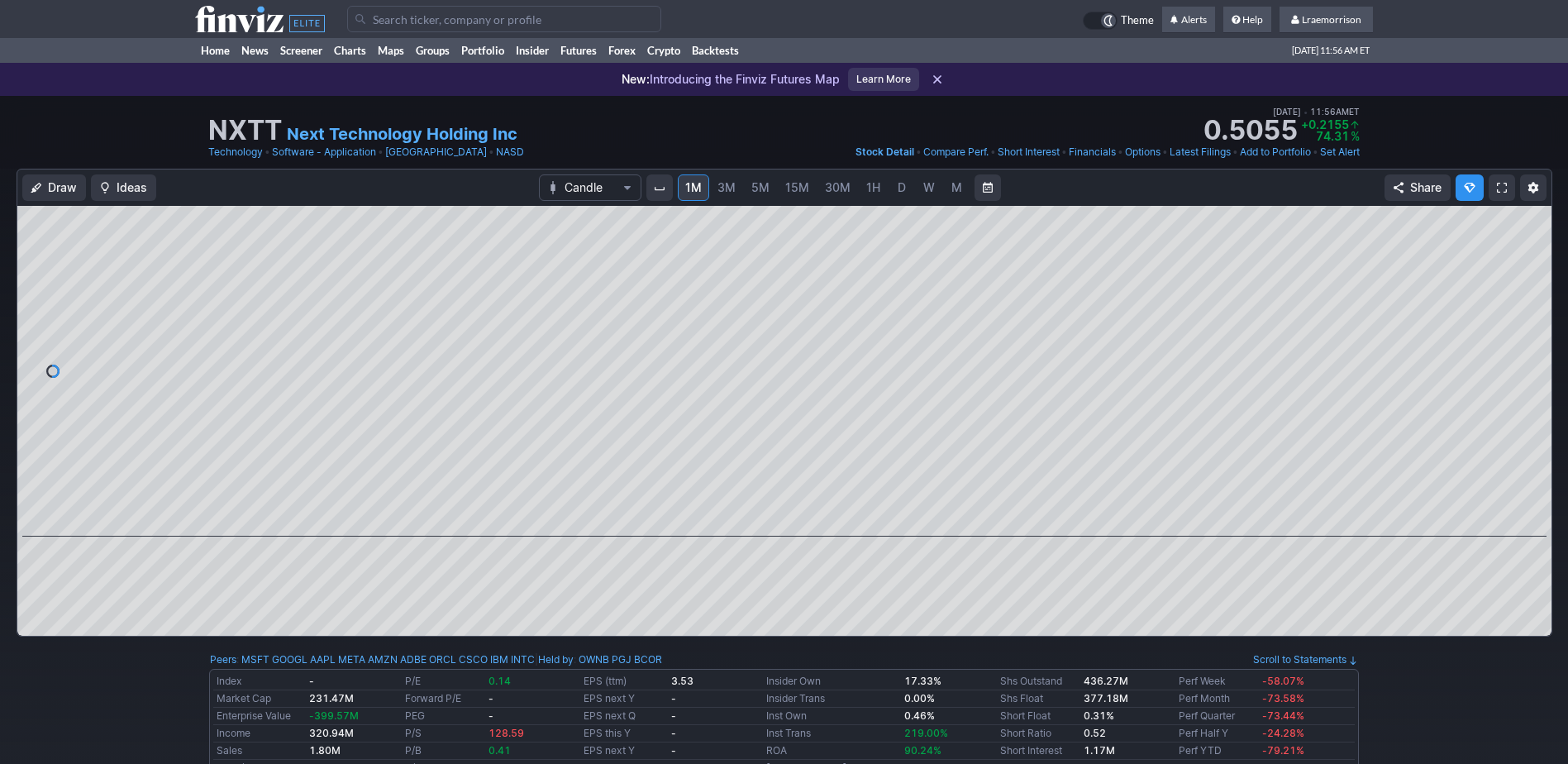
click at [415, 23] on input "Search" at bounding box center [505, 19] width 315 height 26
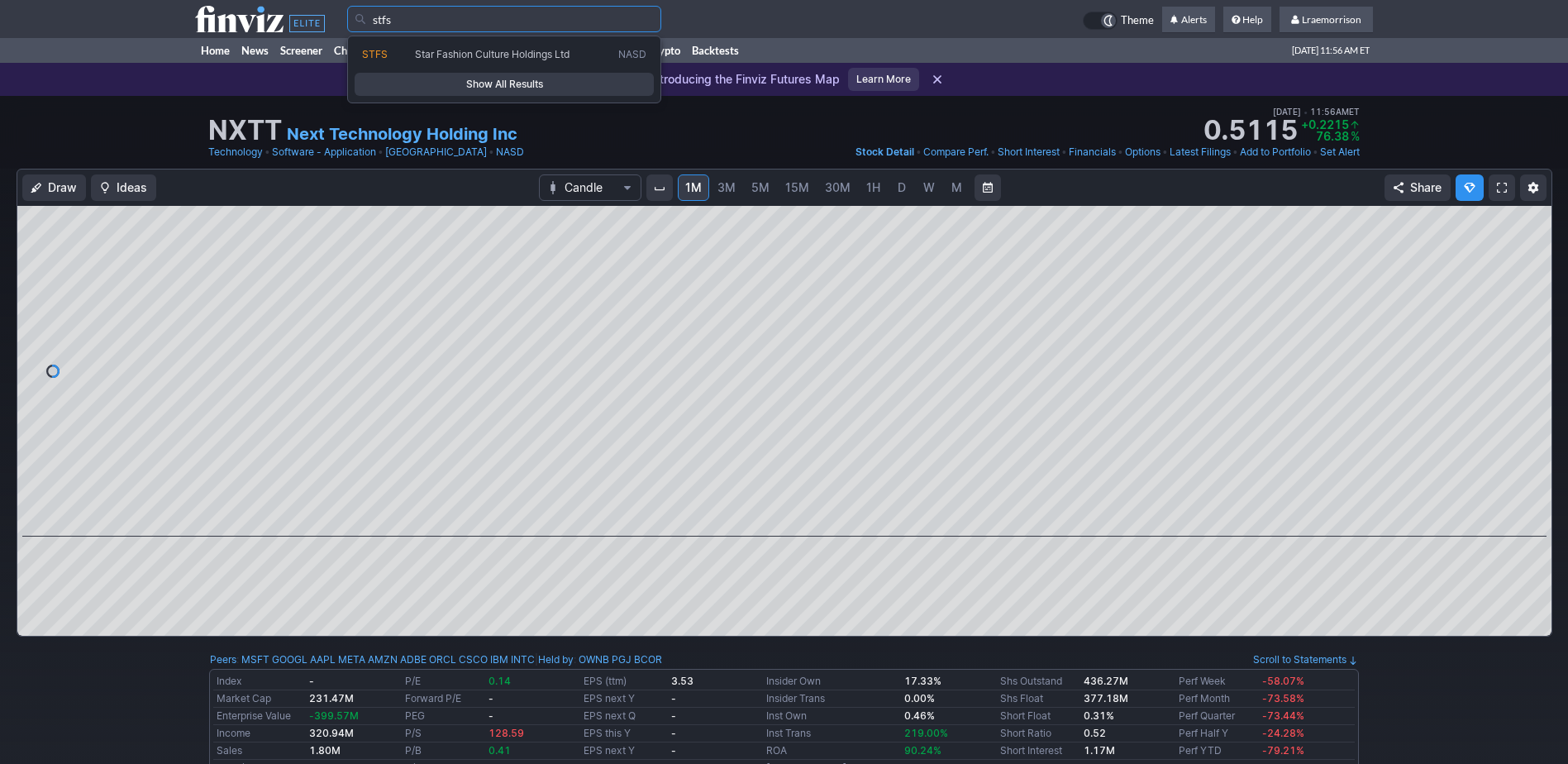
type input "stfs"
